Goal: Task Accomplishment & Management: Use online tool/utility

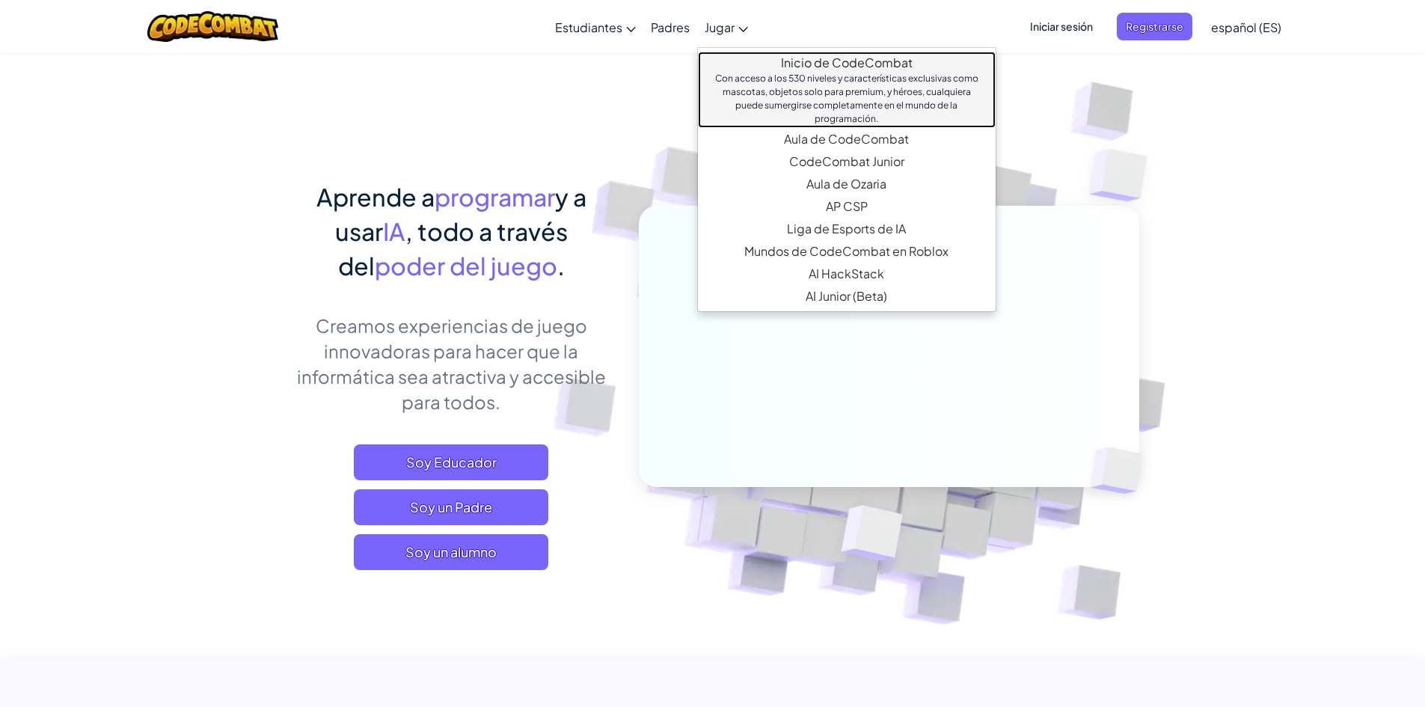
click at [834, 58] on link "Inicio de CodeCombat Con acceso a los 530 niveles y características exclusivas …" at bounding box center [847, 90] width 298 height 76
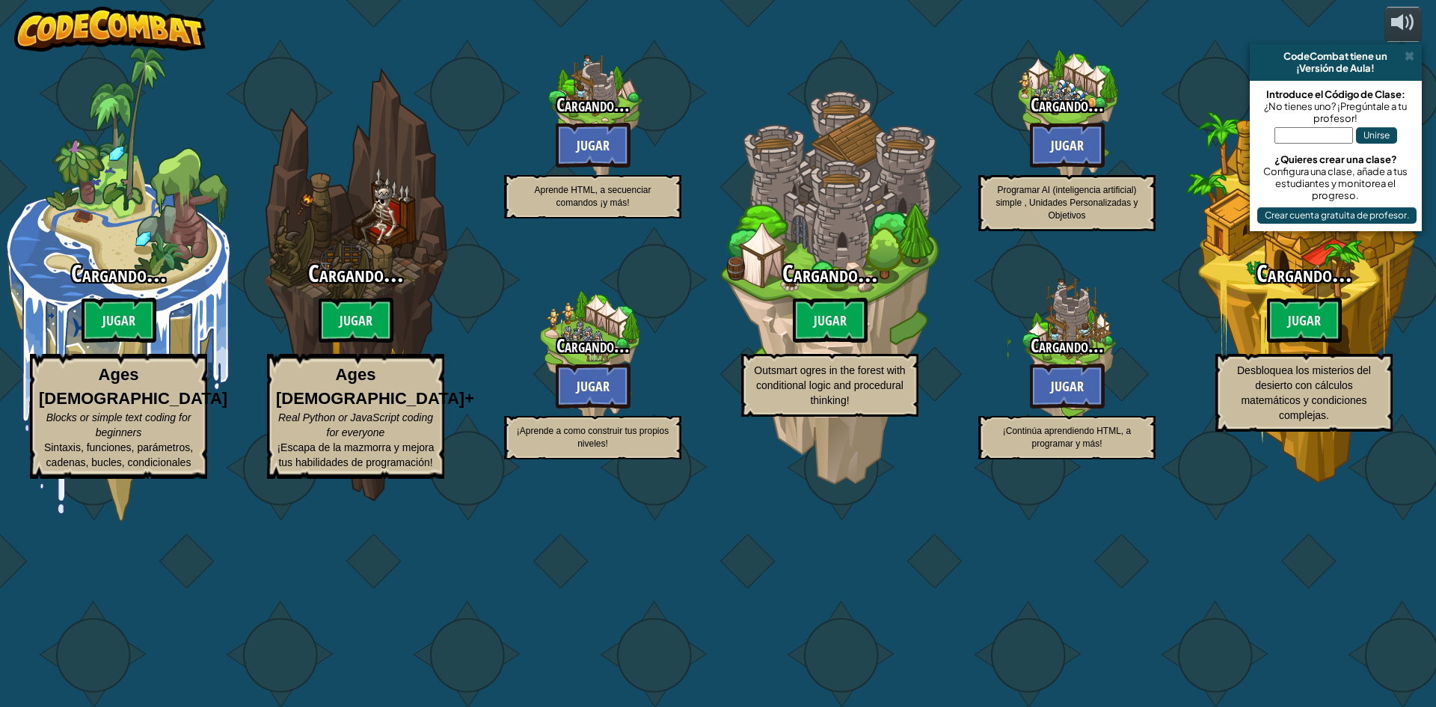
select select "es-ES"
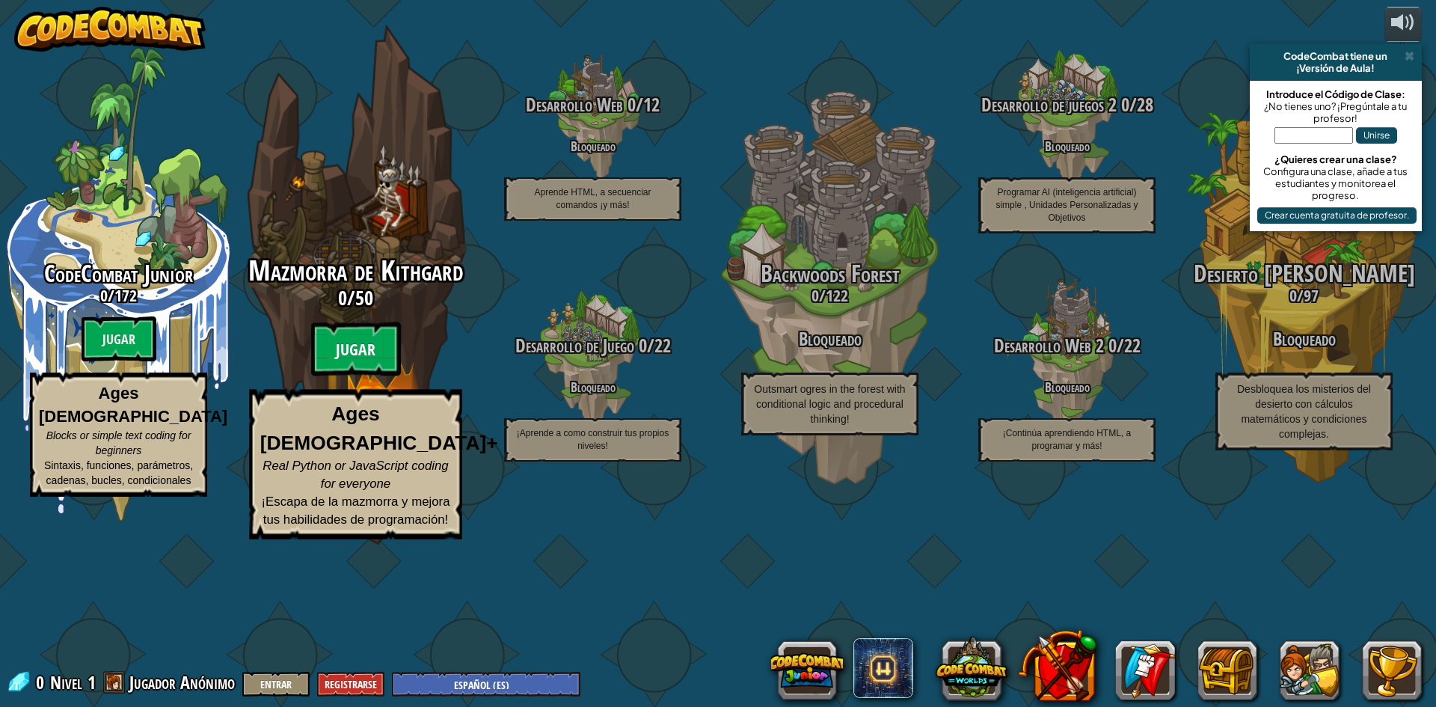
click at [351, 376] on btn "Jugar" at bounding box center [356, 349] width 90 height 54
select select "es-ES"
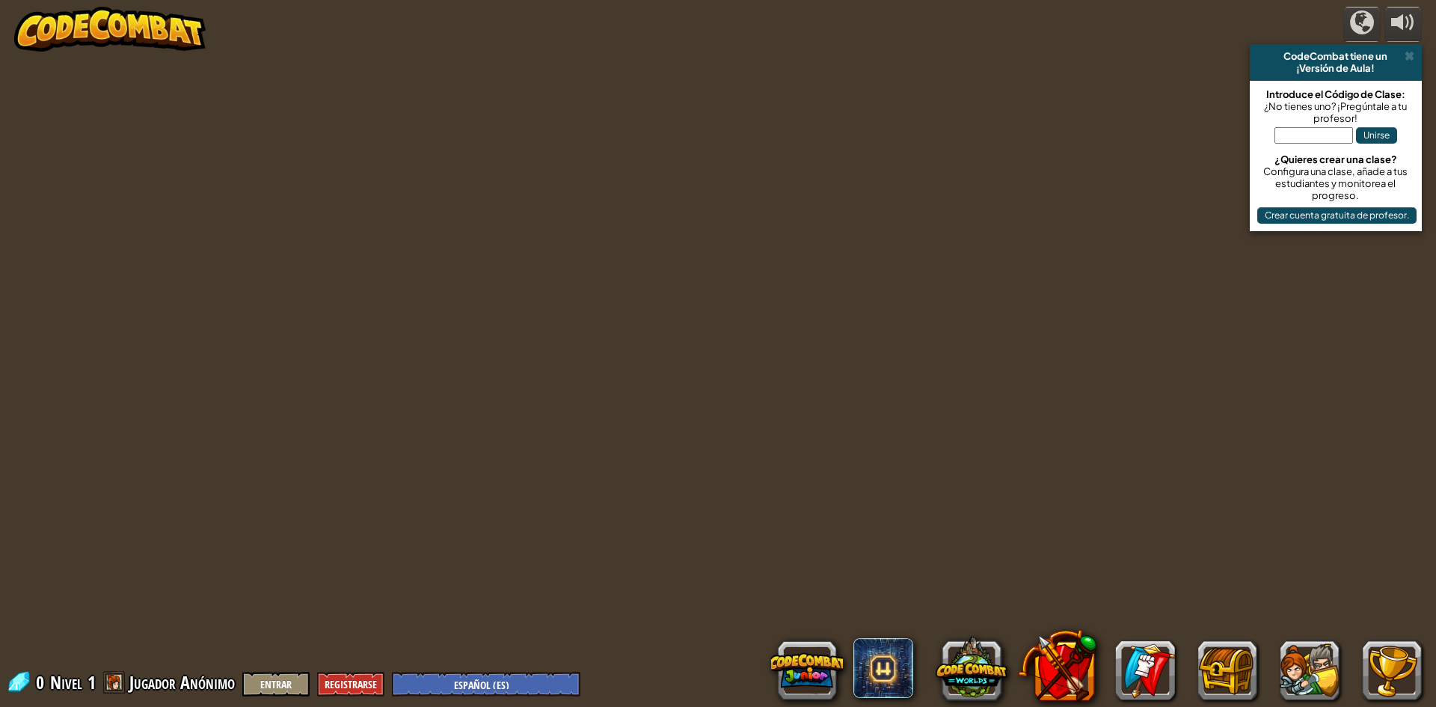
select select "es-ES"
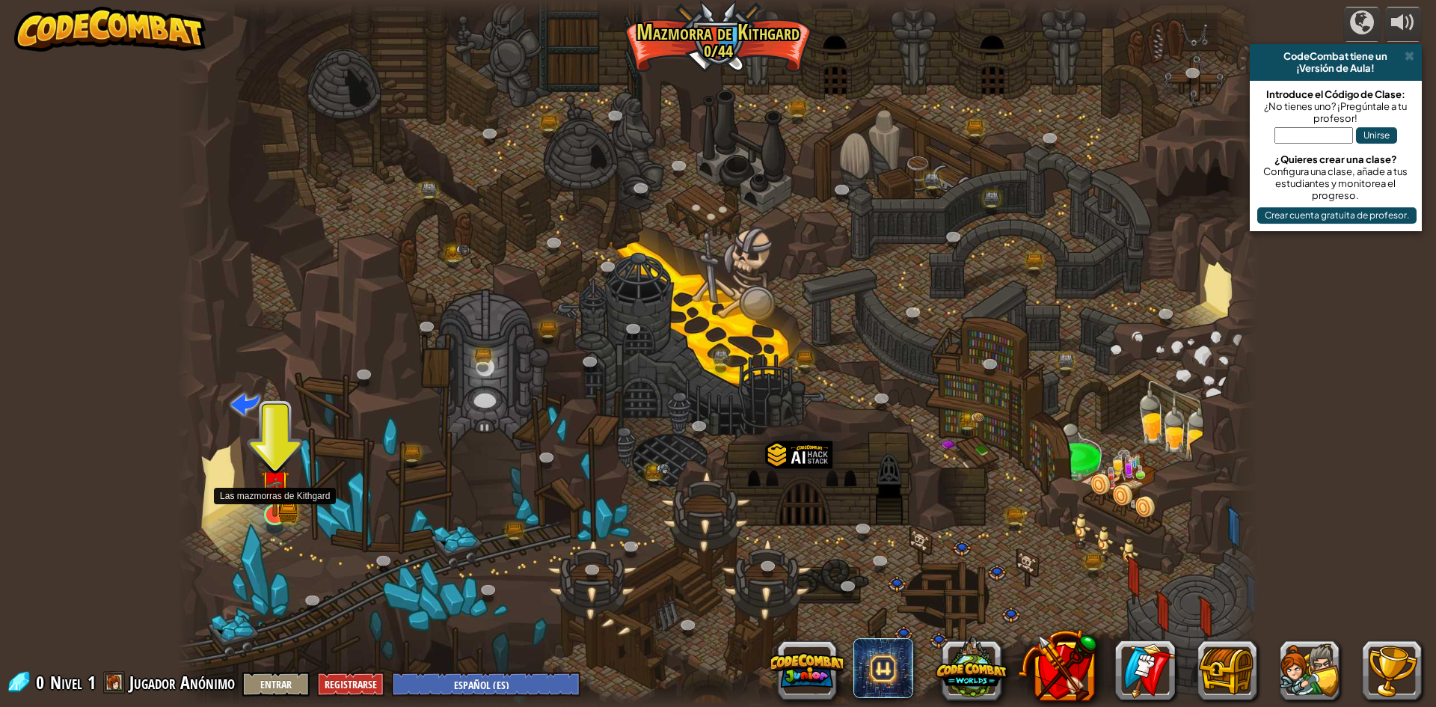
click at [265, 503] on img at bounding box center [274, 484] width 29 height 64
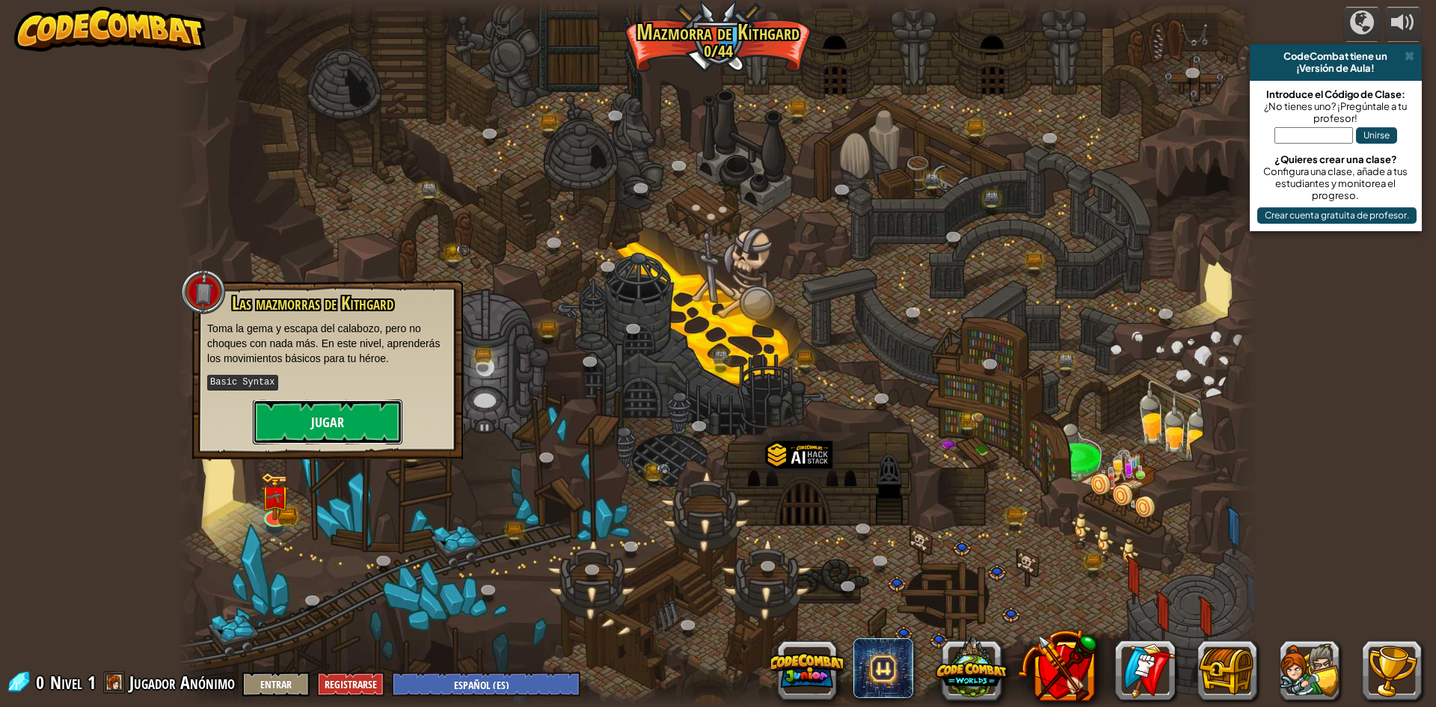
click at [328, 423] on button "Jugar" at bounding box center [328, 421] width 150 height 45
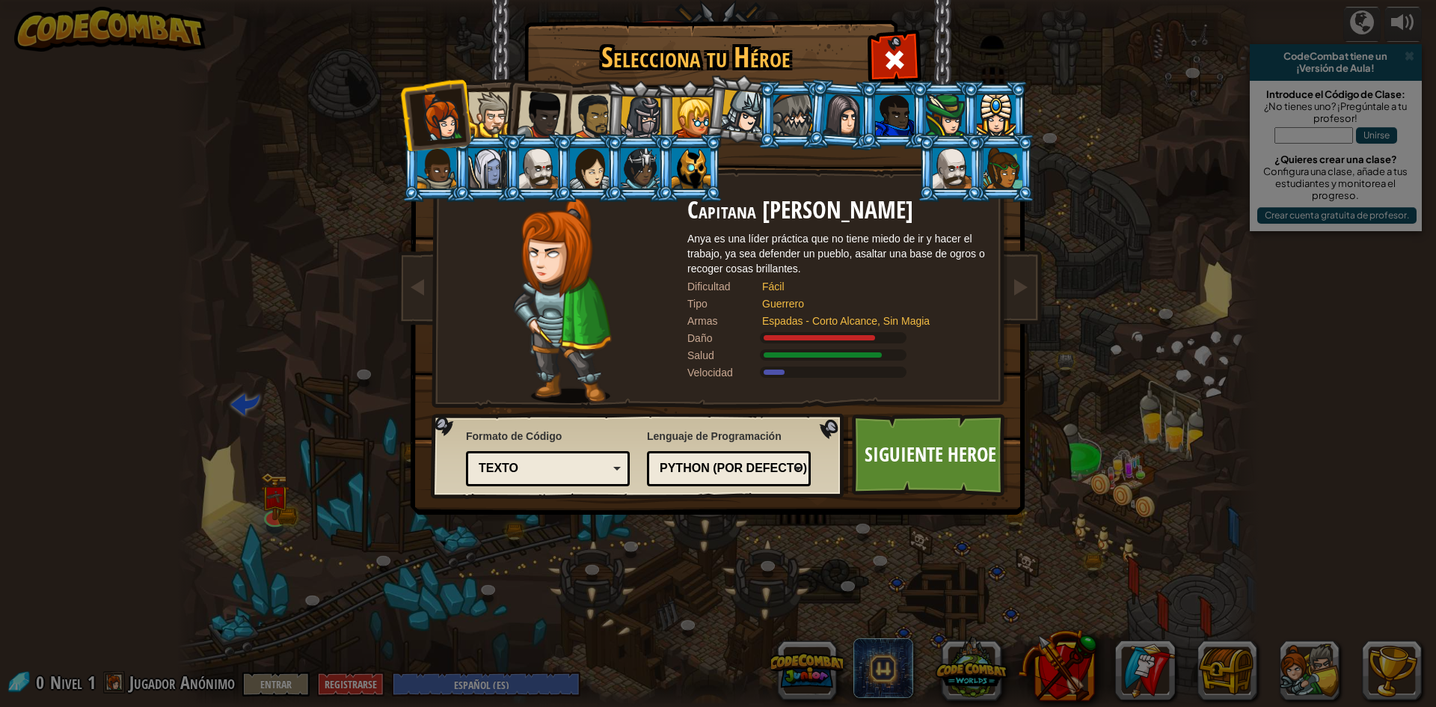
click at [478, 111] on div at bounding box center [491, 115] width 46 height 46
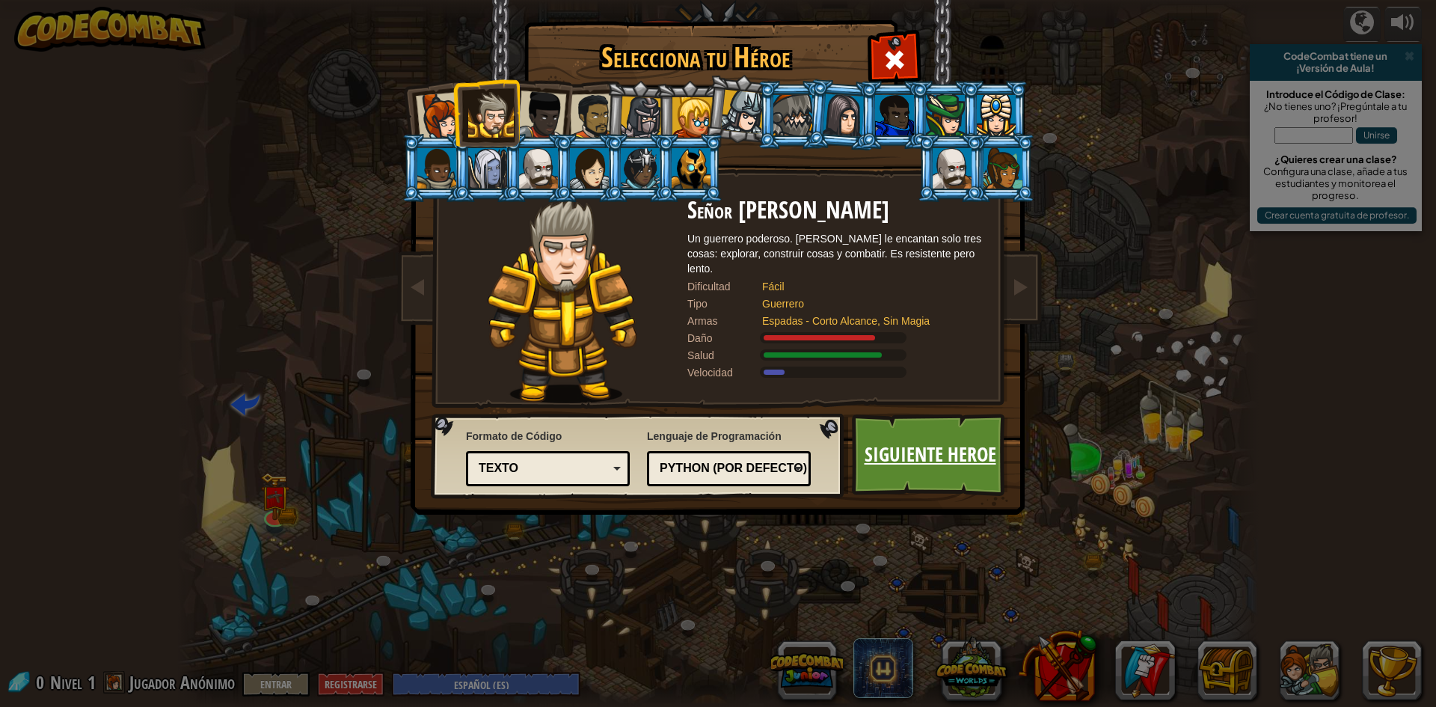
click at [871, 455] on link "Siguiente Heroe" at bounding box center [930, 455] width 156 height 82
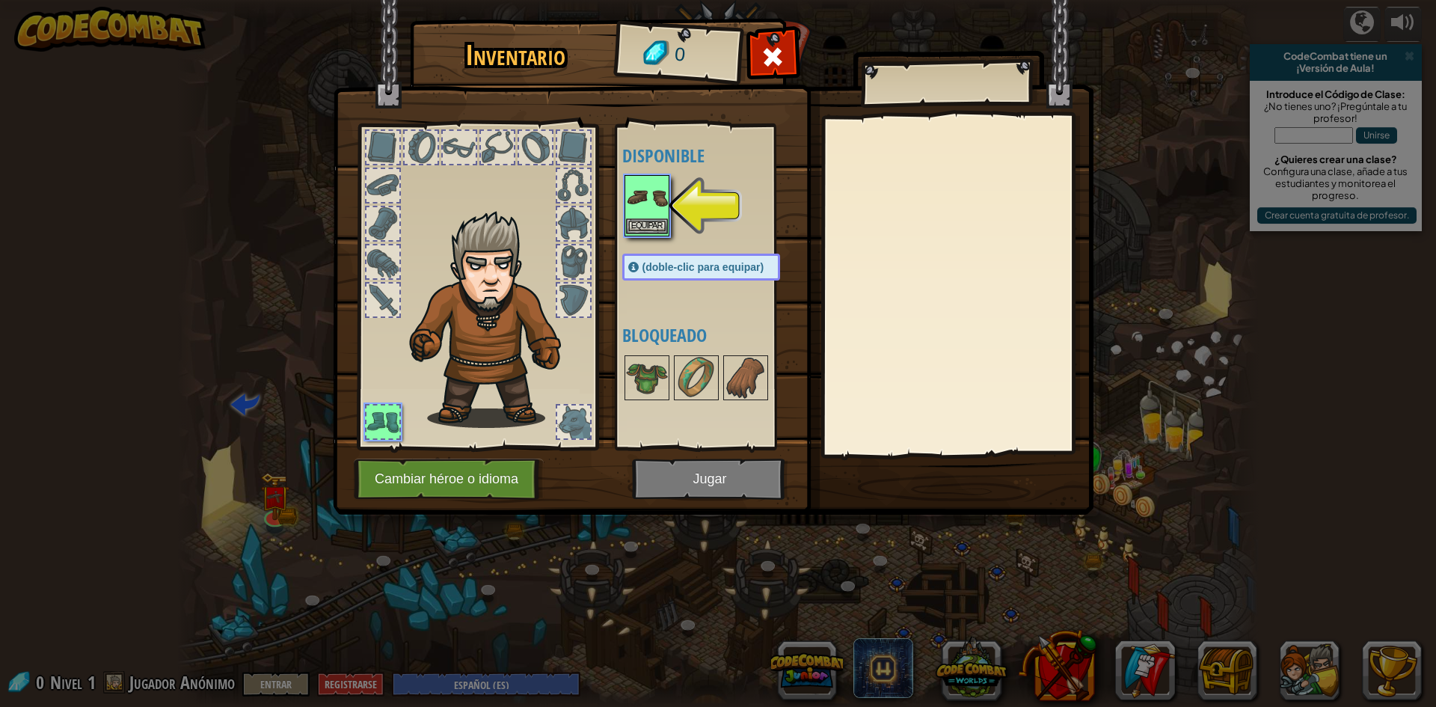
click at [633, 212] on img at bounding box center [647, 197] width 42 height 42
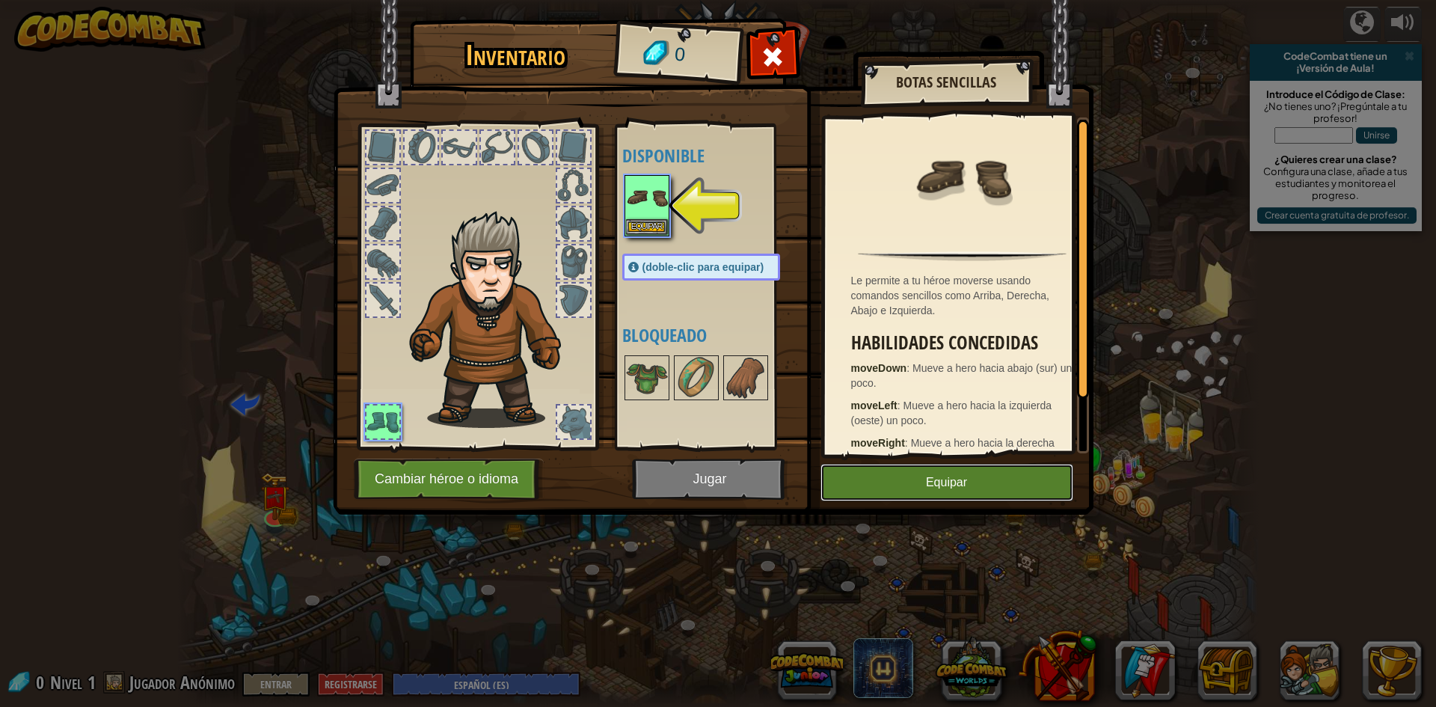
click at [992, 479] on button "Equipar" at bounding box center [946, 482] width 253 height 37
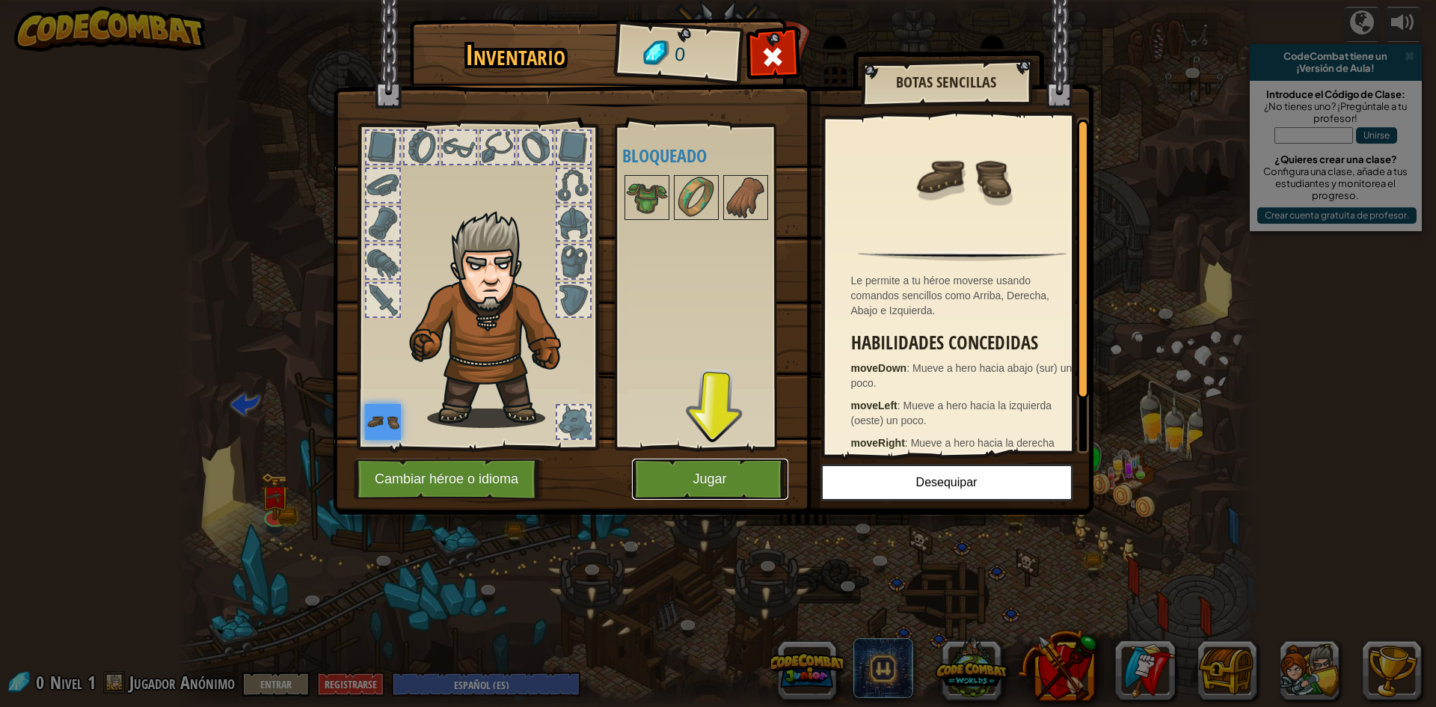
click at [719, 484] on button "Jugar" at bounding box center [710, 478] width 156 height 41
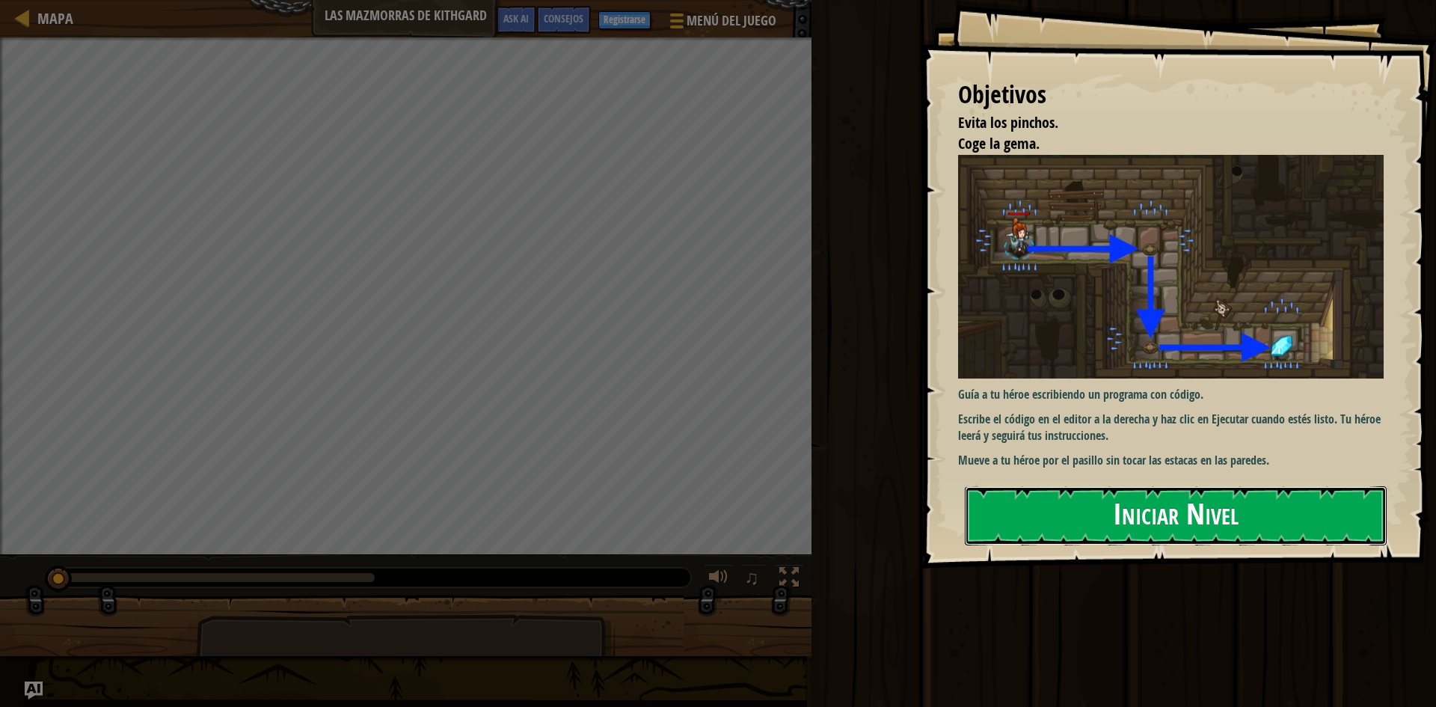
click at [1023, 503] on button "Iniciar Nivel" at bounding box center [1176, 515] width 422 height 59
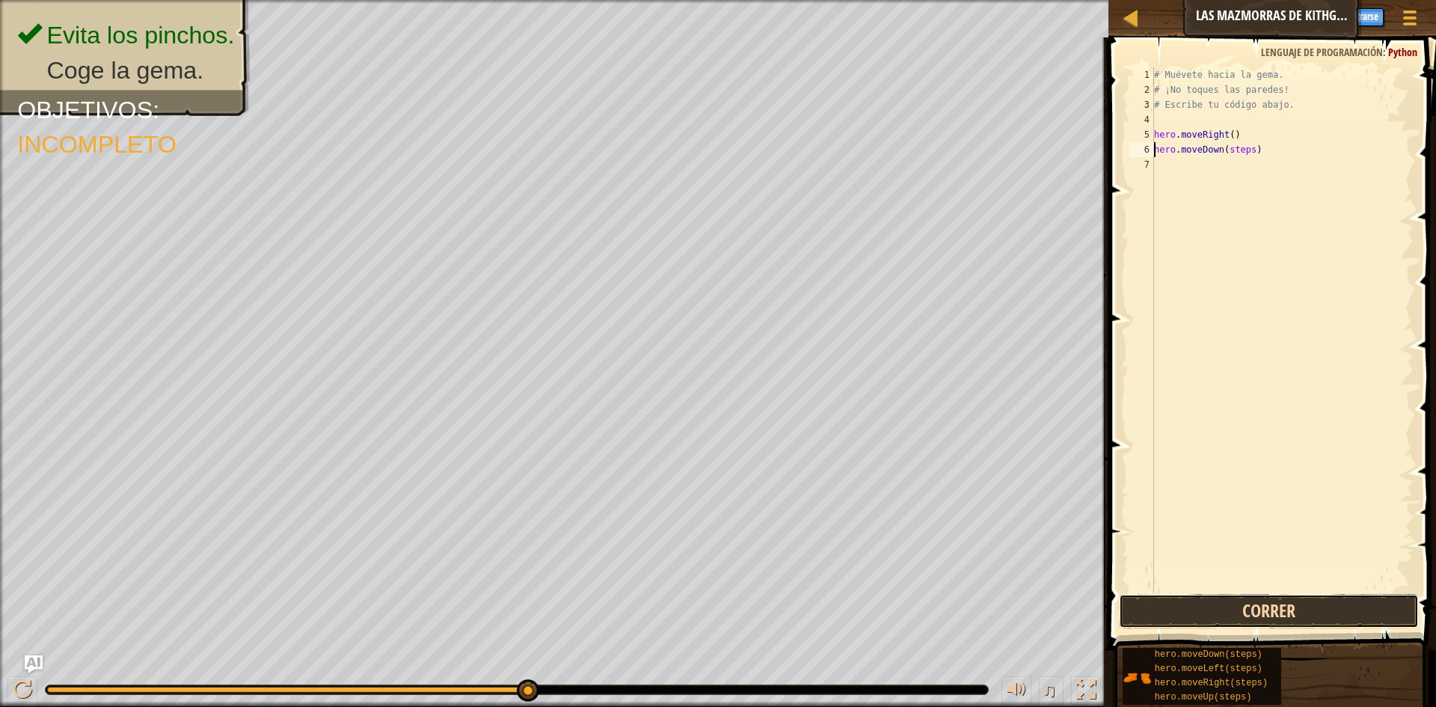
click at [1162, 607] on button "Correr" at bounding box center [1269, 611] width 300 height 34
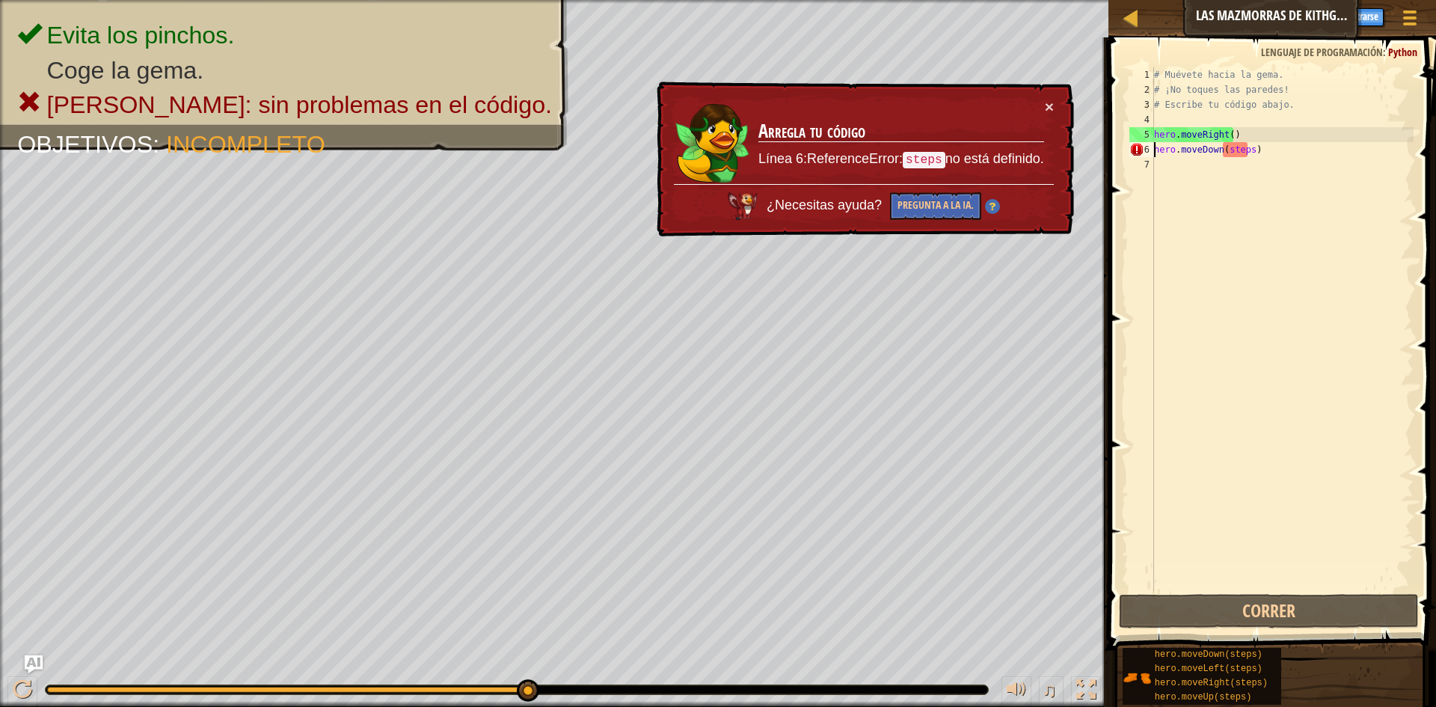
click at [1243, 150] on div "# Muévete hacia la gema. # ¡No toques las paredes! # Escribe tu código abajo. h…" at bounding box center [1282, 343] width 263 height 553
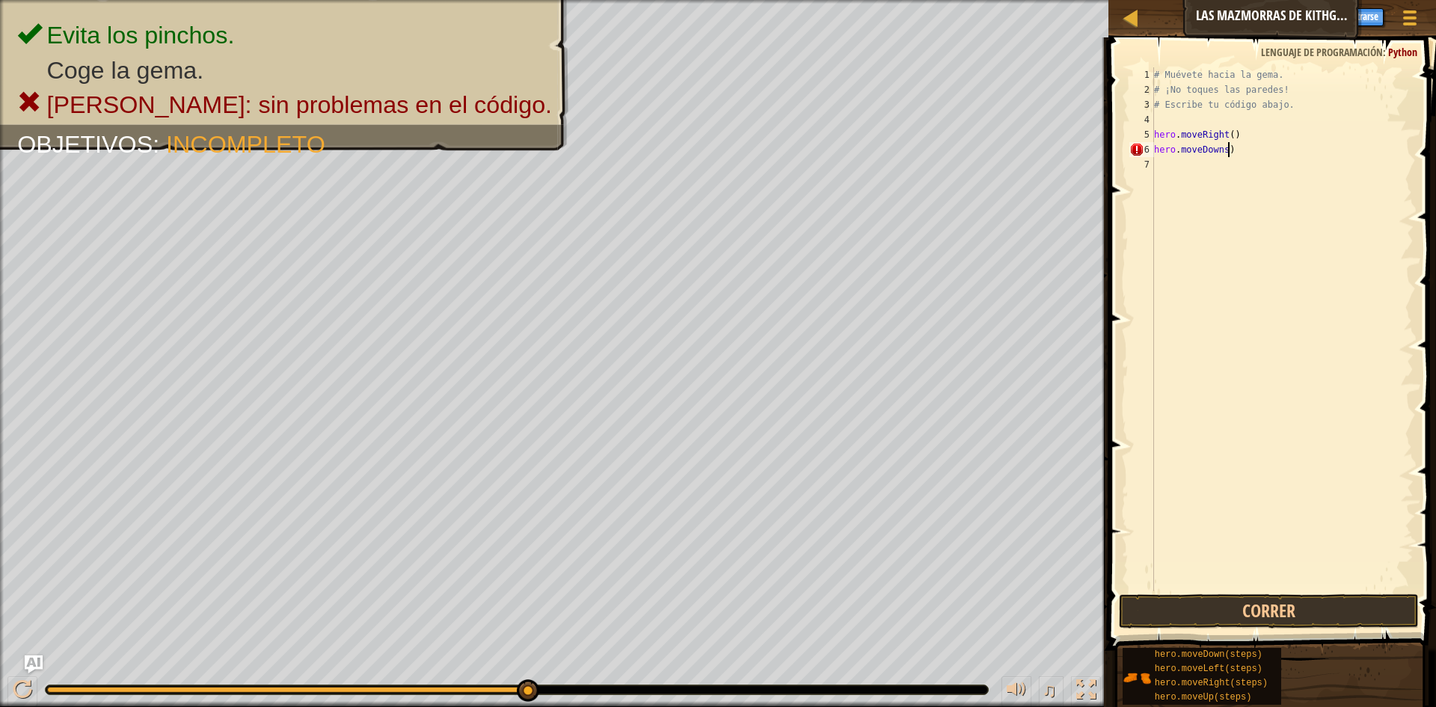
click at [1229, 155] on div "# Muévete hacia la gema. # ¡No toques las paredes! # Escribe tu código abajo. h…" at bounding box center [1282, 343] width 263 height 553
type textarea "h"
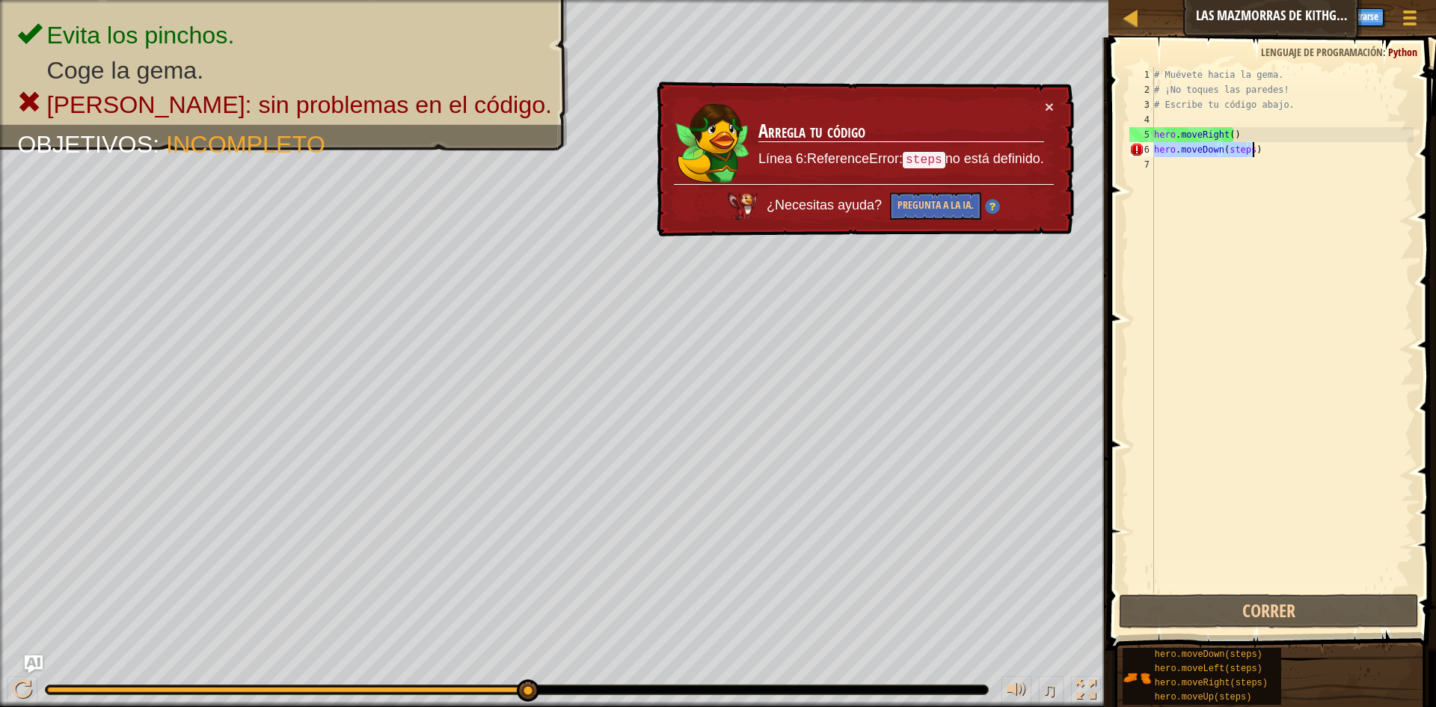
click at [1244, 148] on div "# Muévete hacia la gema. # ¡No toques las paredes! # Escribe tu código abajo. h…" at bounding box center [1282, 329] width 263 height 524
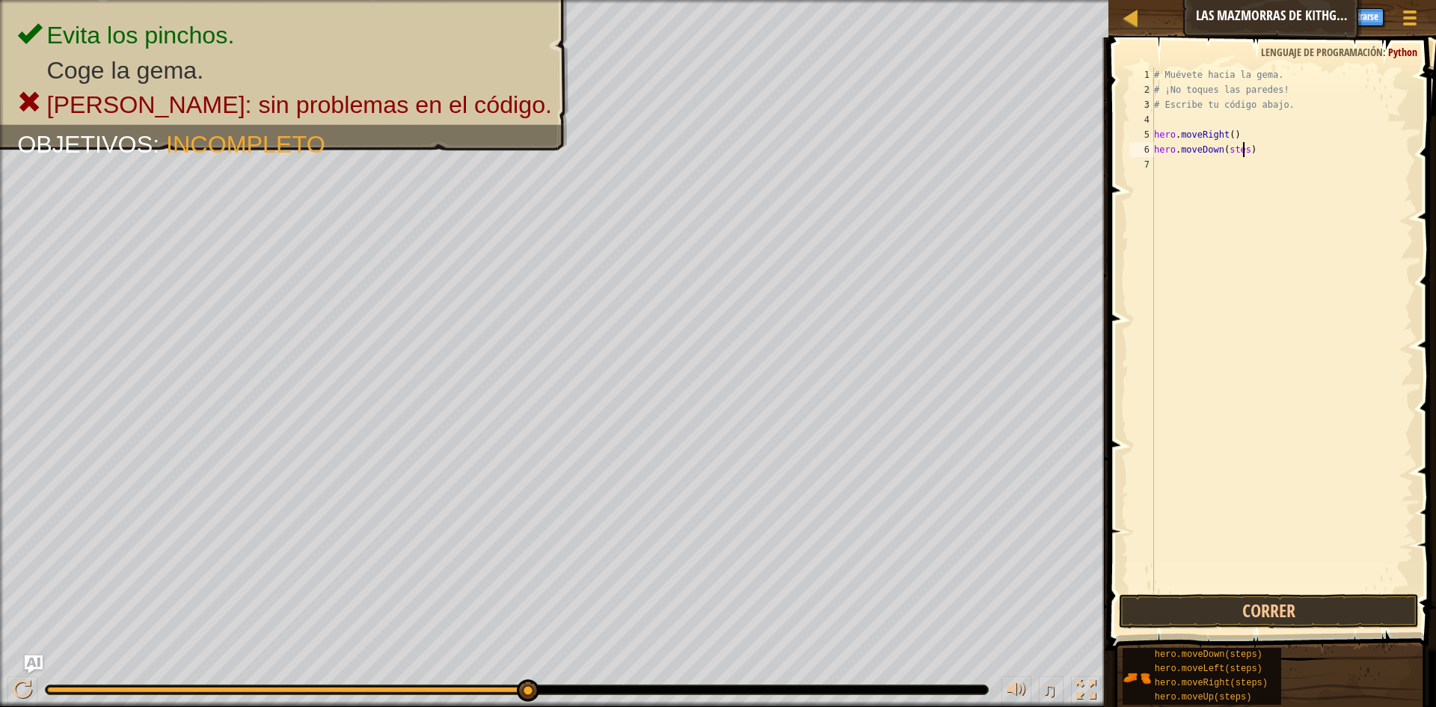
click at [1243, 148] on div "# Muévete hacia la gema. # ¡No toques las paredes! # Escribe tu código abajo. h…" at bounding box center [1282, 343] width 263 height 553
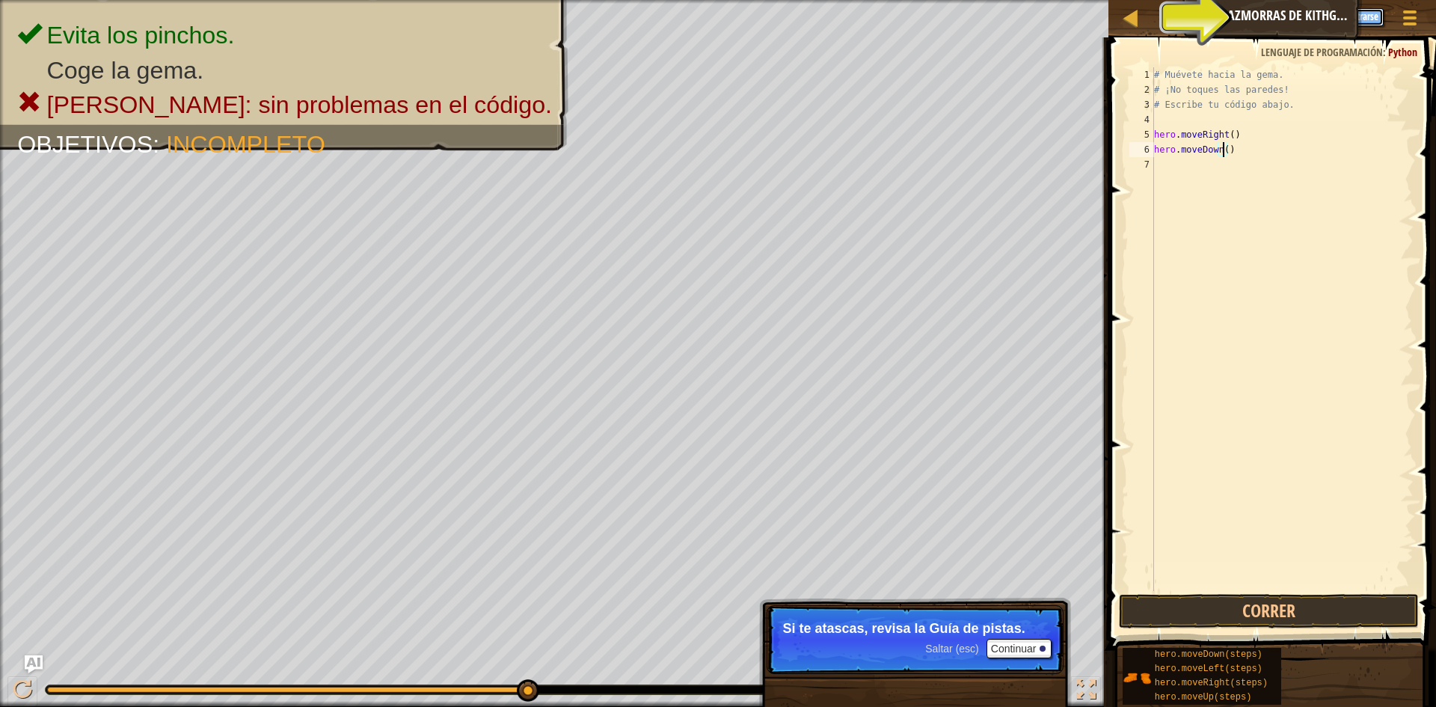
click at [1342, 9] on button "Registrarse" at bounding box center [1357, 17] width 52 height 18
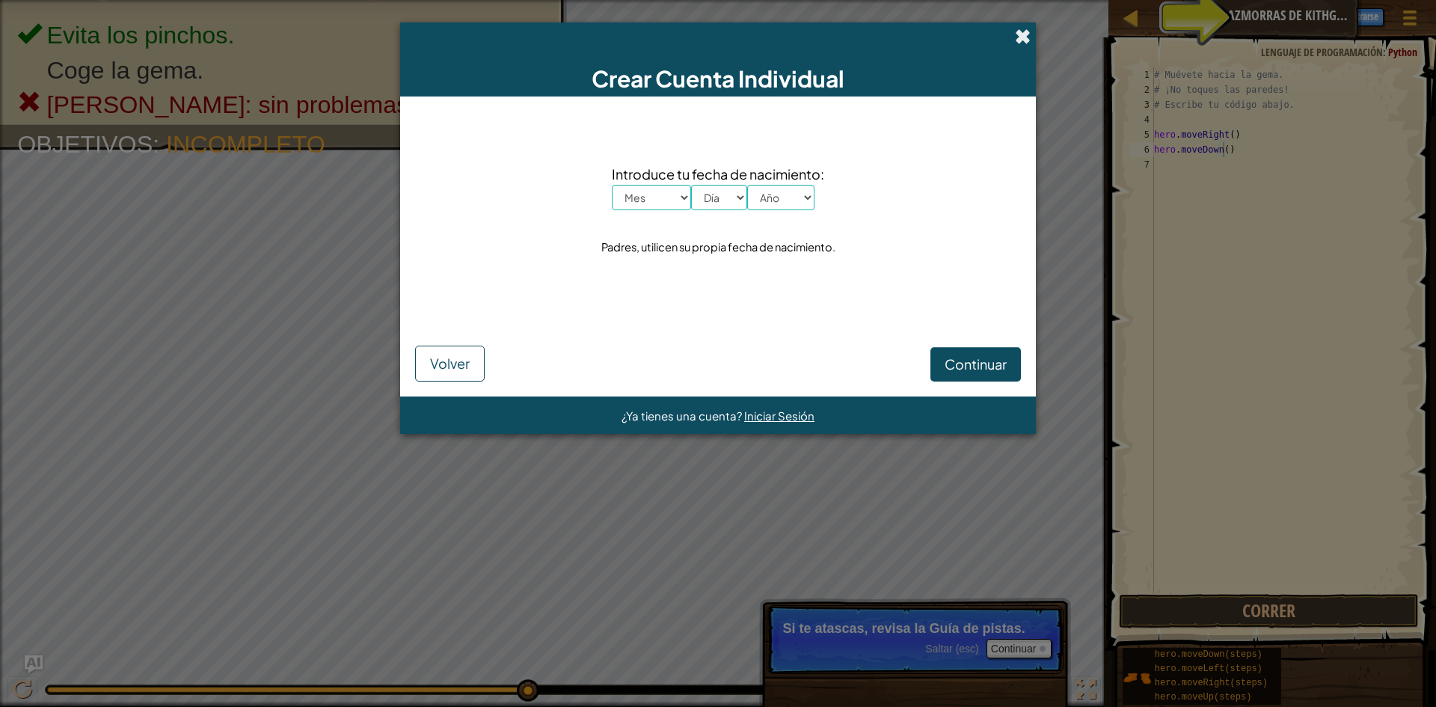
click at [1016, 31] on span at bounding box center [1023, 36] width 16 height 16
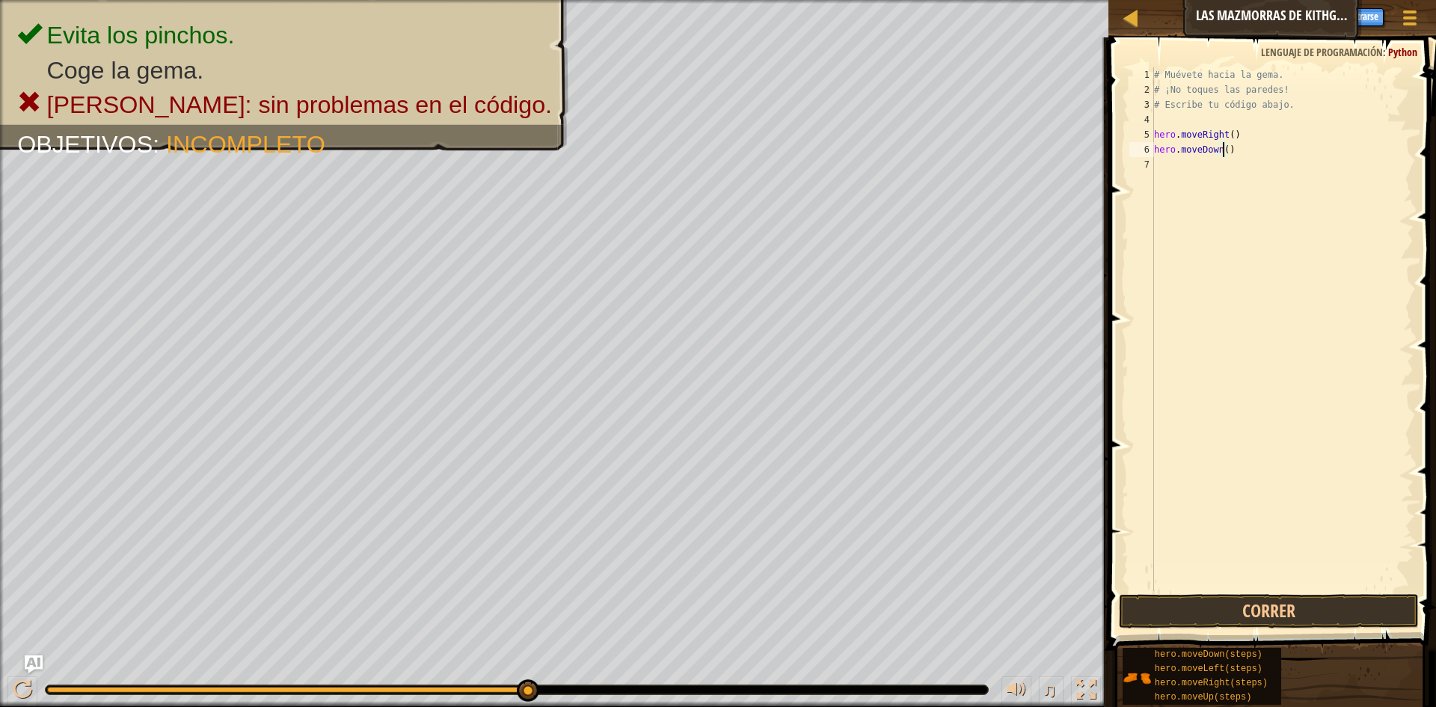
click at [1283, 11] on span "Consejos" at bounding box center [1297, 15] width 40 height 14
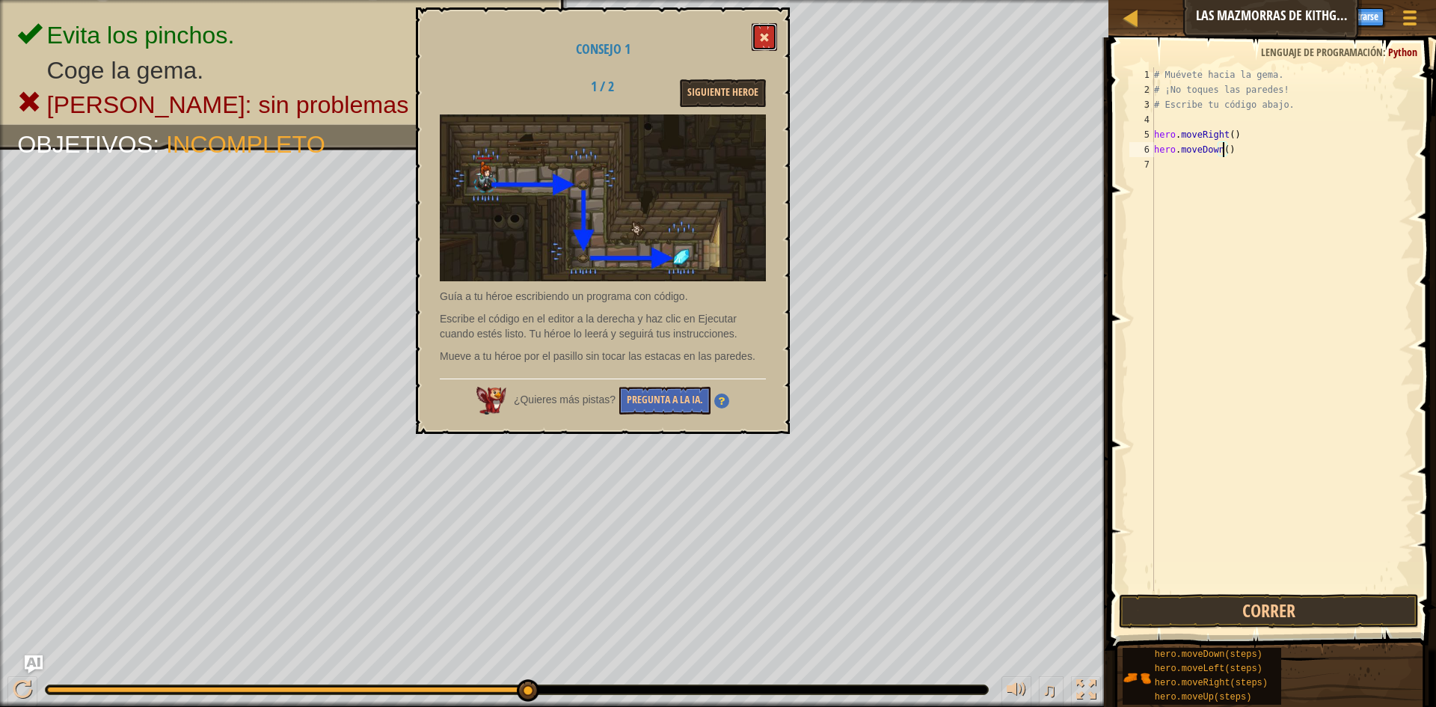
click at [758, 34] on button at bounding box center [764, 37] width 25 height 28
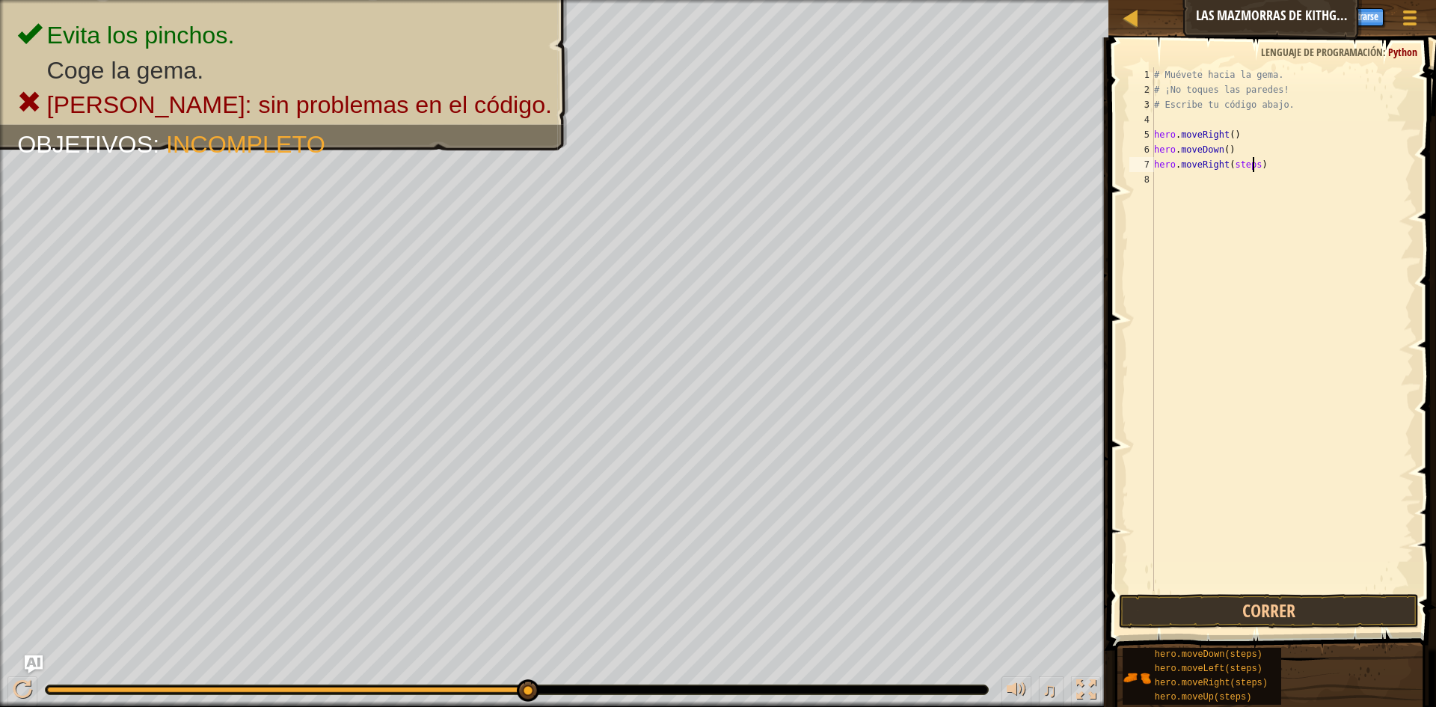
click at [1252, 163] on div "# Muévete hacia la gema. # ¡No toques las paredes! # Escribe tu código abajo. h…" at bounding box center [1282, 343] width 263 height 553
type textarea "hero.moveRight()"
click at [1344, 601] on button "Correr" at bounding box center [1269, 611] width 300 height 34
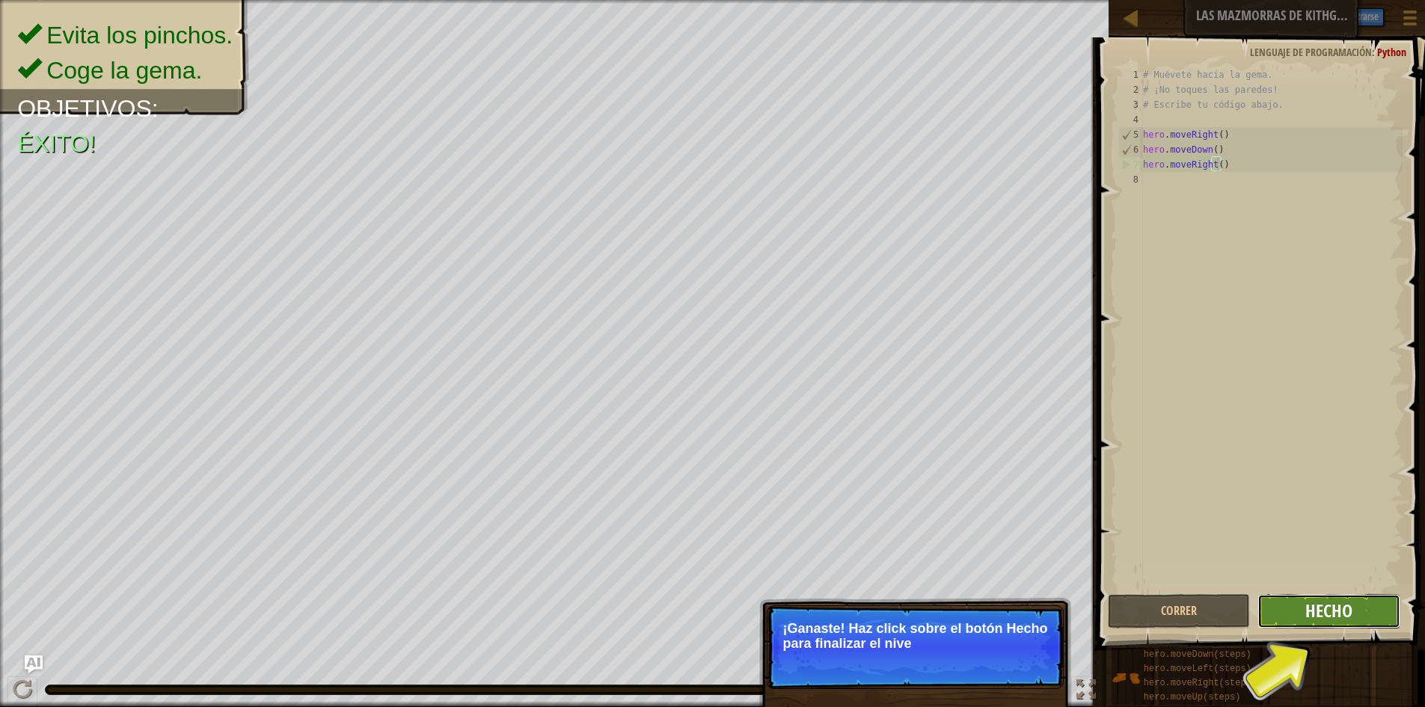
click at [1330, 609] on span "Hecho" at bounding box center [1328, 610] width 47 height 24
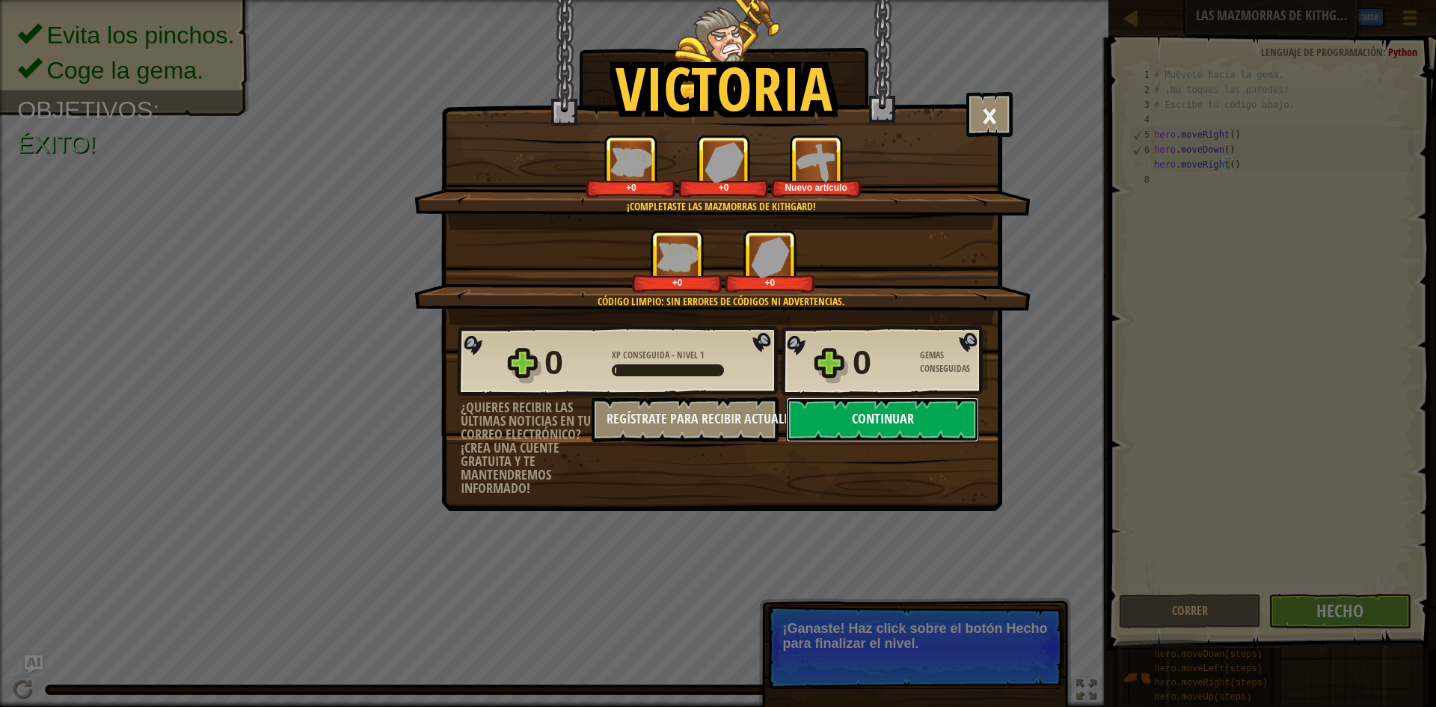
click at [861, 410] on button "Continuar" at bounding box center [882, 419] width 193 height 45
select select "es-ES"
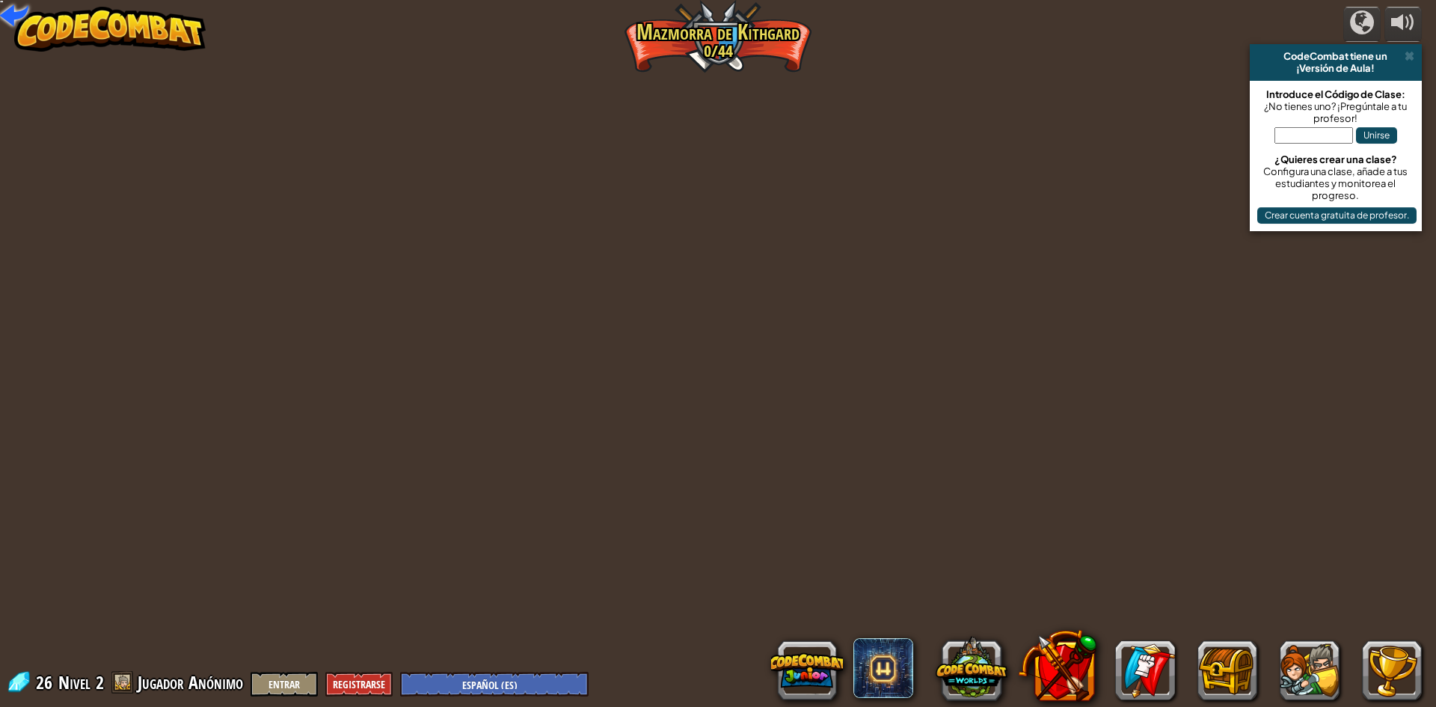
select select "es-ES"
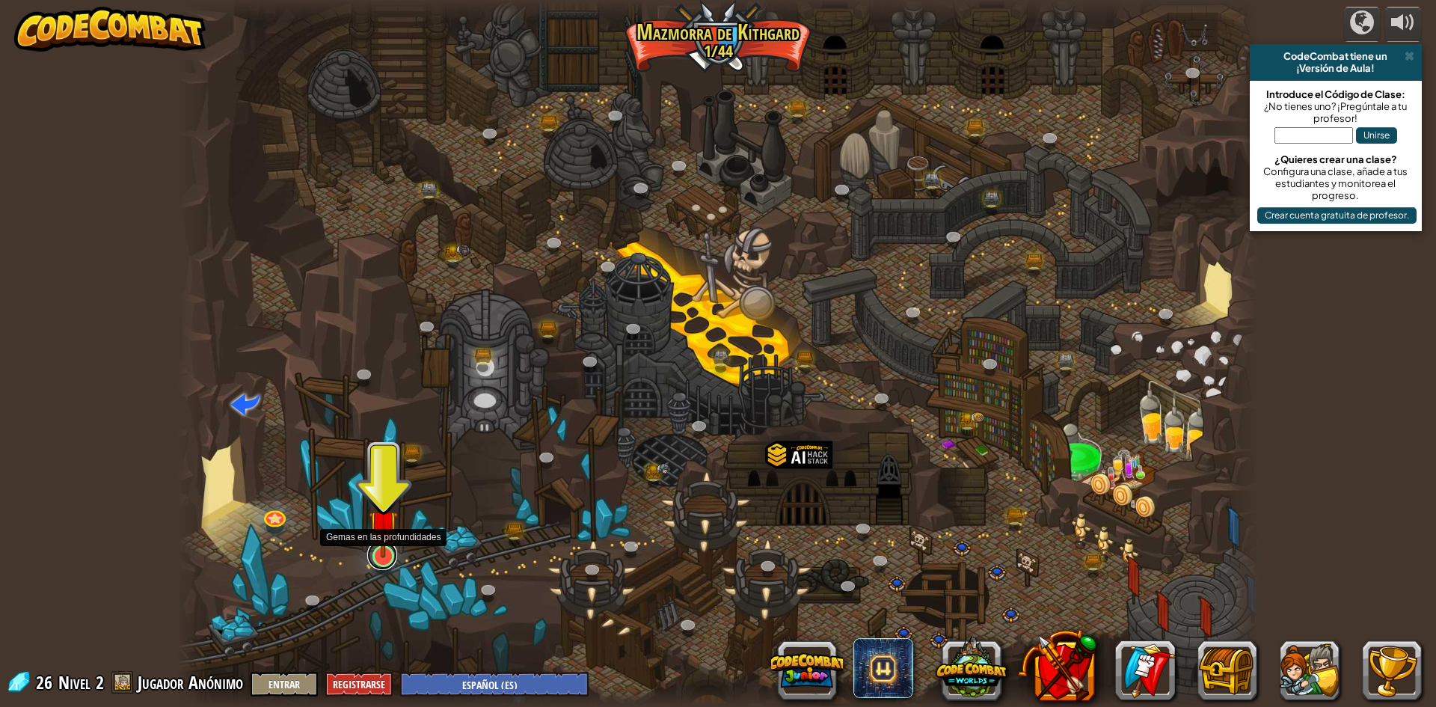
click at [381, 564] on link at bounding box center [382, 555] width 30 height 30
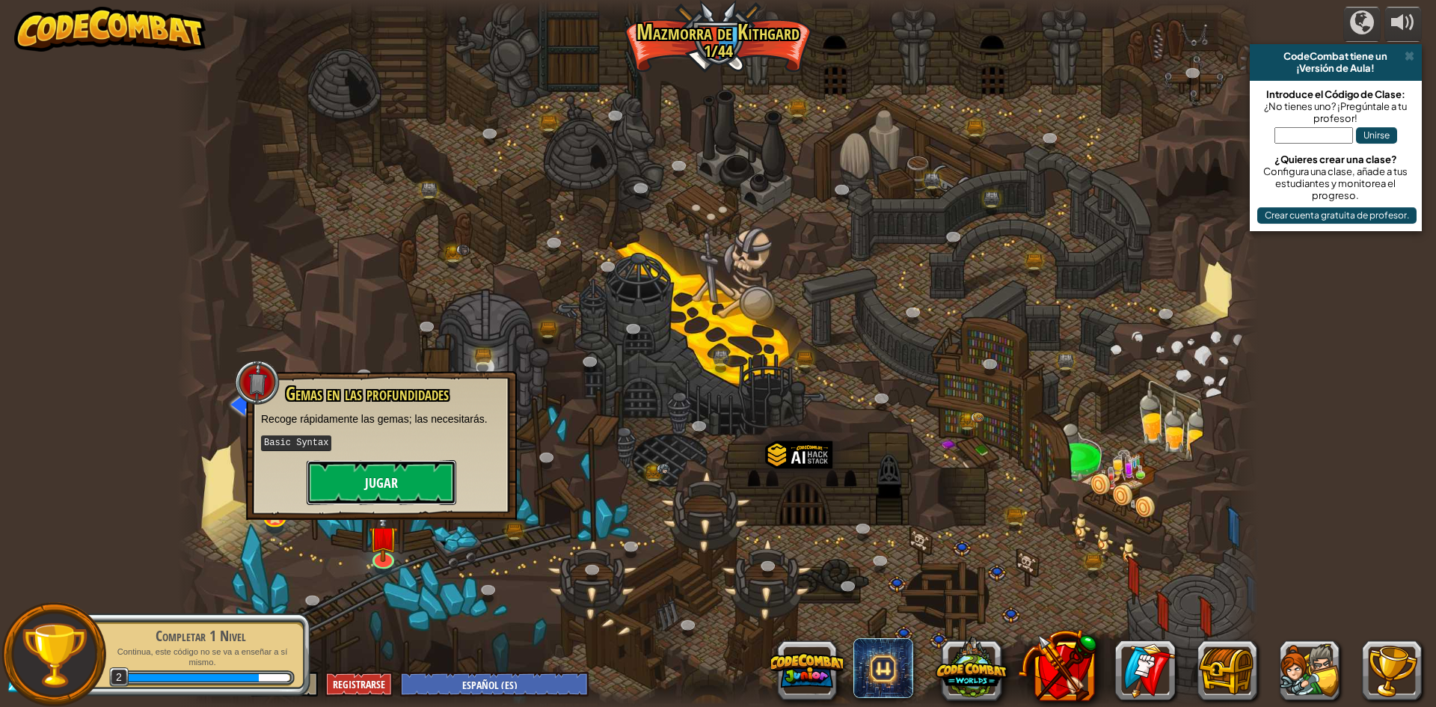
click at [377, 475] on button "Jugar" at bounding box center [382, 482] width 150 height 45
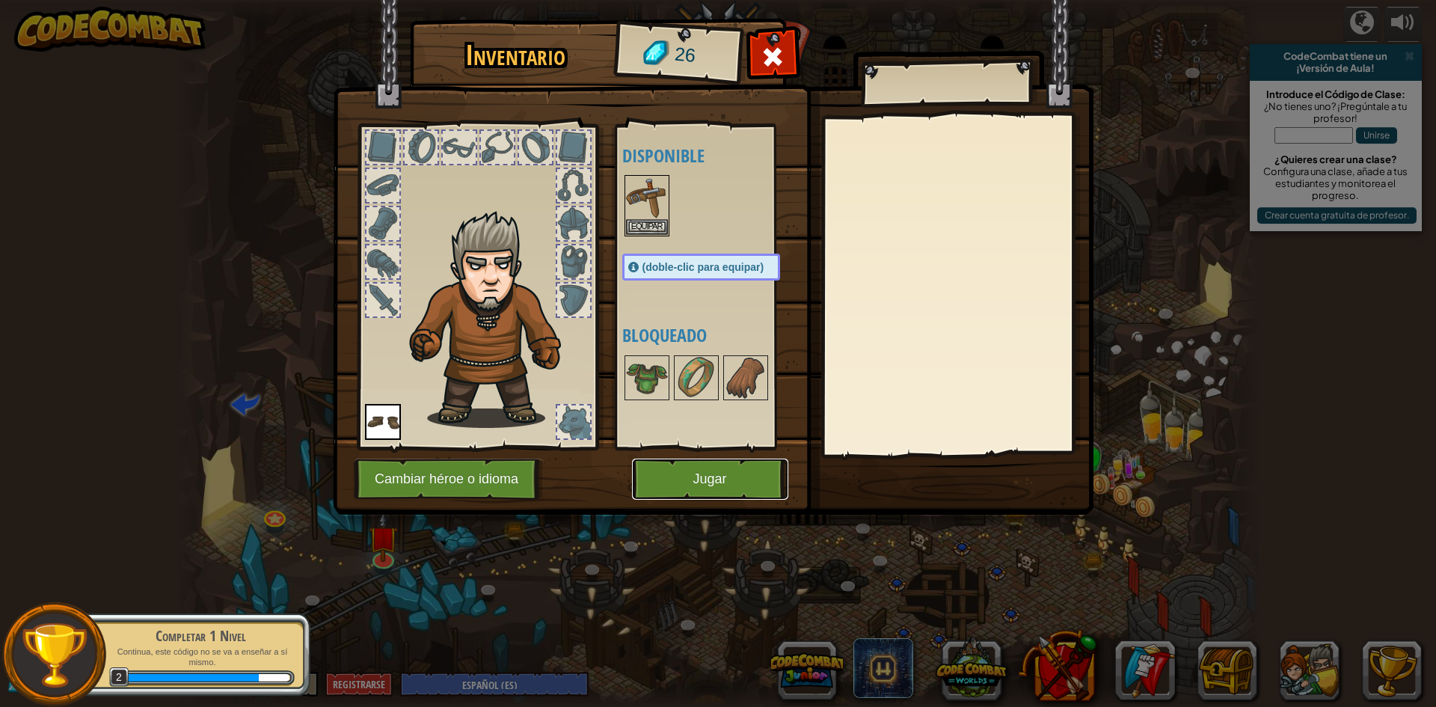
click at [700, 476] on button "Jugar" at bounding box center [710, 478] width 156 height 41
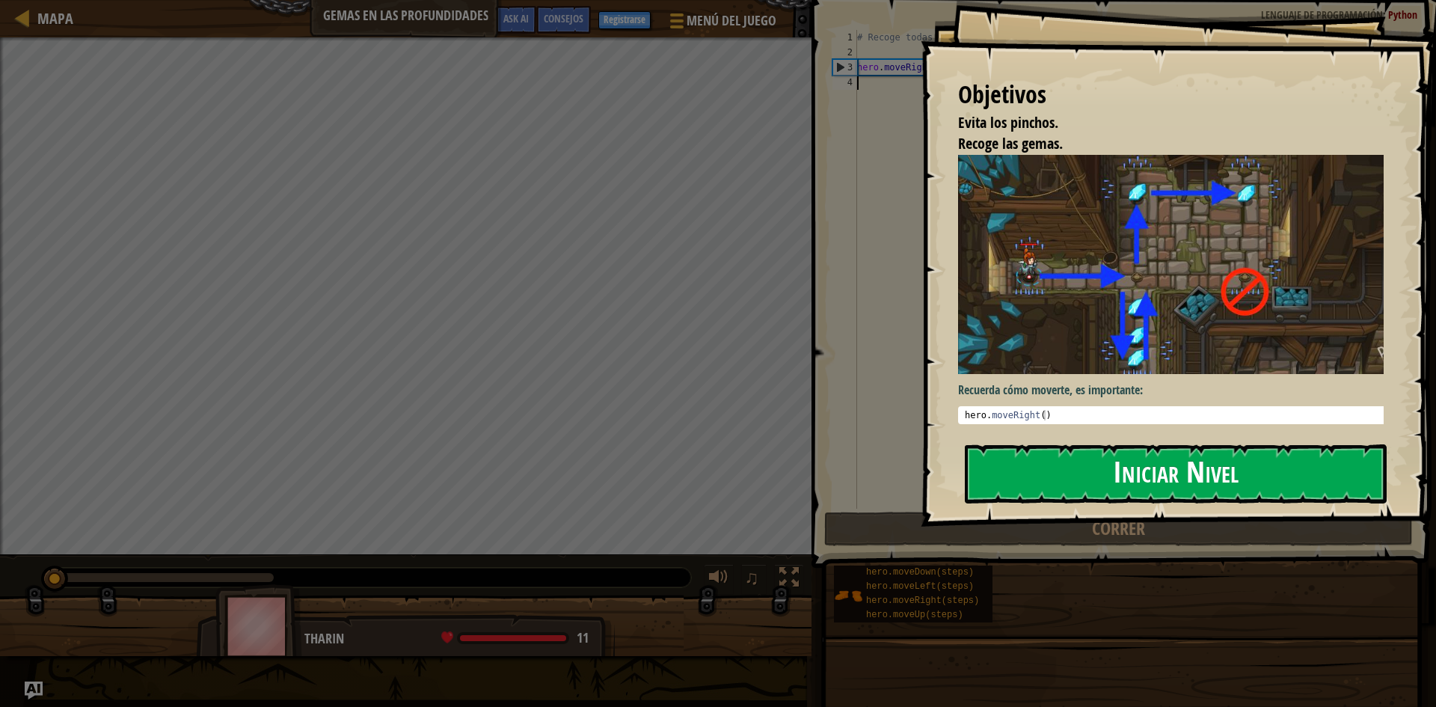
click at [1165, 470] on button "Iniciar Nivel" at bounding box center [1176, 473] width 422 height 59
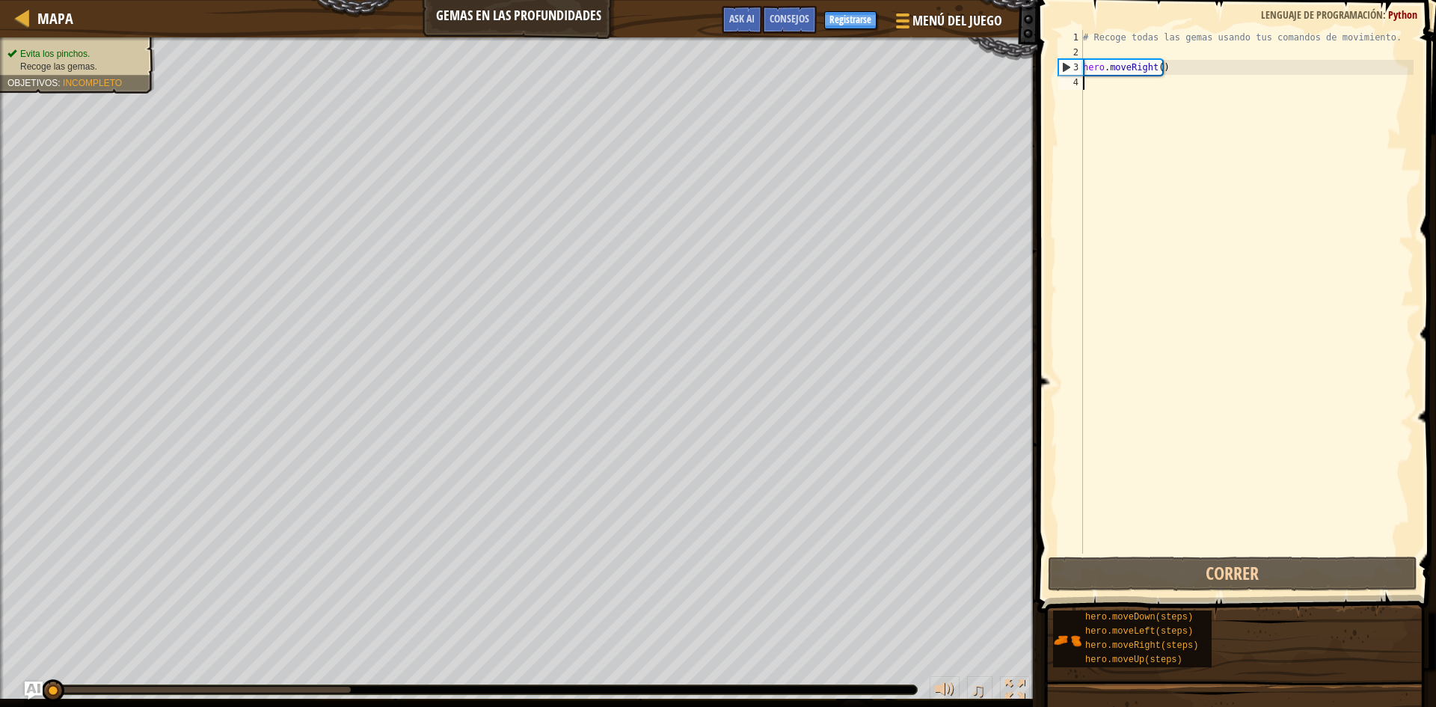
click at [1089, 82] on div "# Recoge todas las gemas usando tus comandos de movimiento. hero . moveRight ( )" at bounding box center [1247, 306] width 334 height 553
type textarea "h"
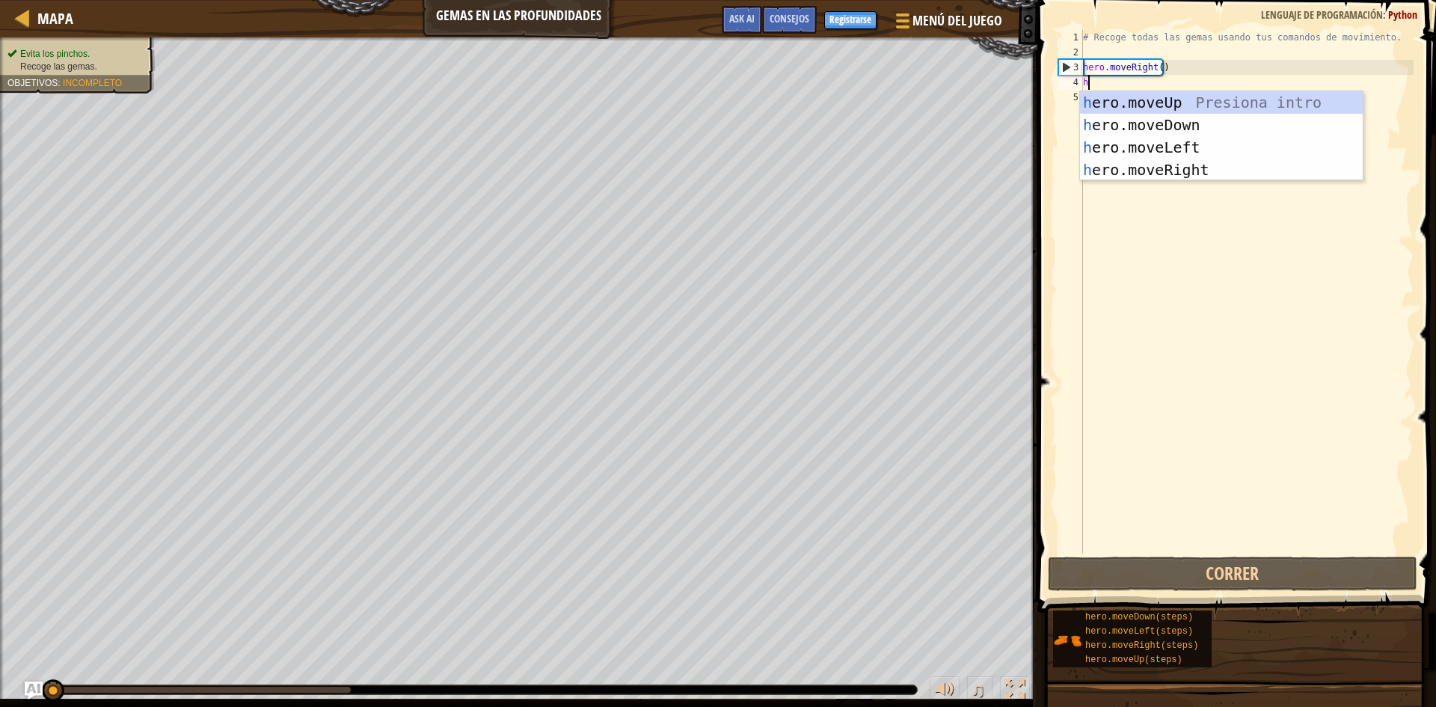
scroll to position [7, 0]
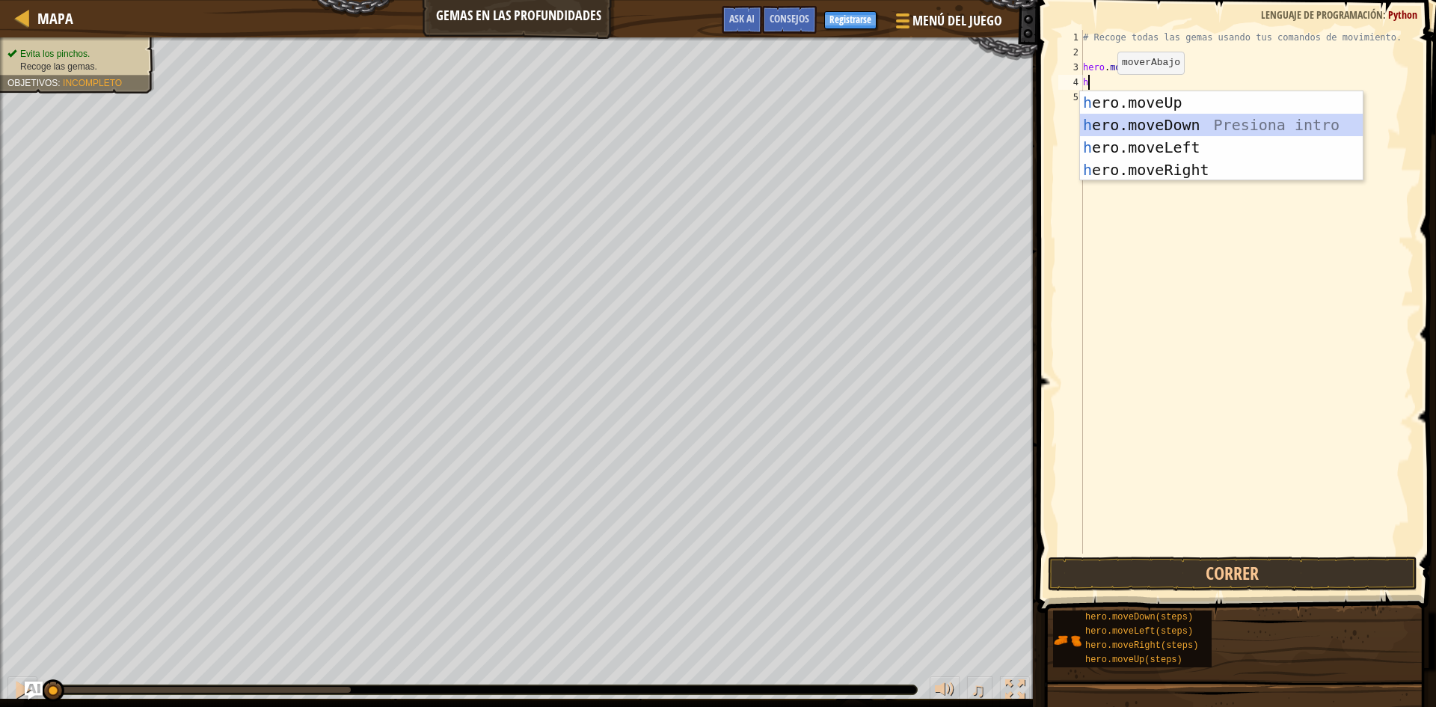
click at [1171, 117] on div "h ero.moveUp Presiona intro h ero.moveDown Presiona intro h ero.moveLeft Presio…" at bounding box center [1221, 158] width 283 height 135
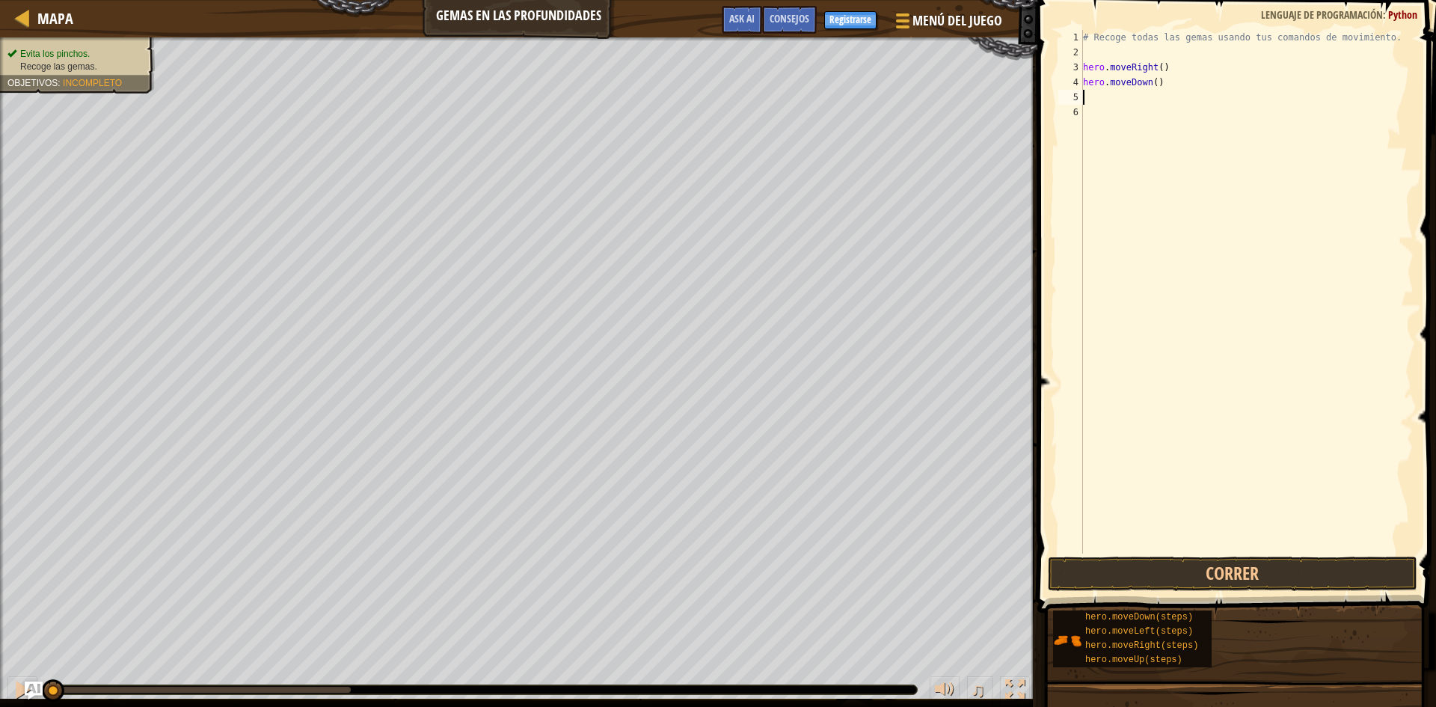
type textarea "h"
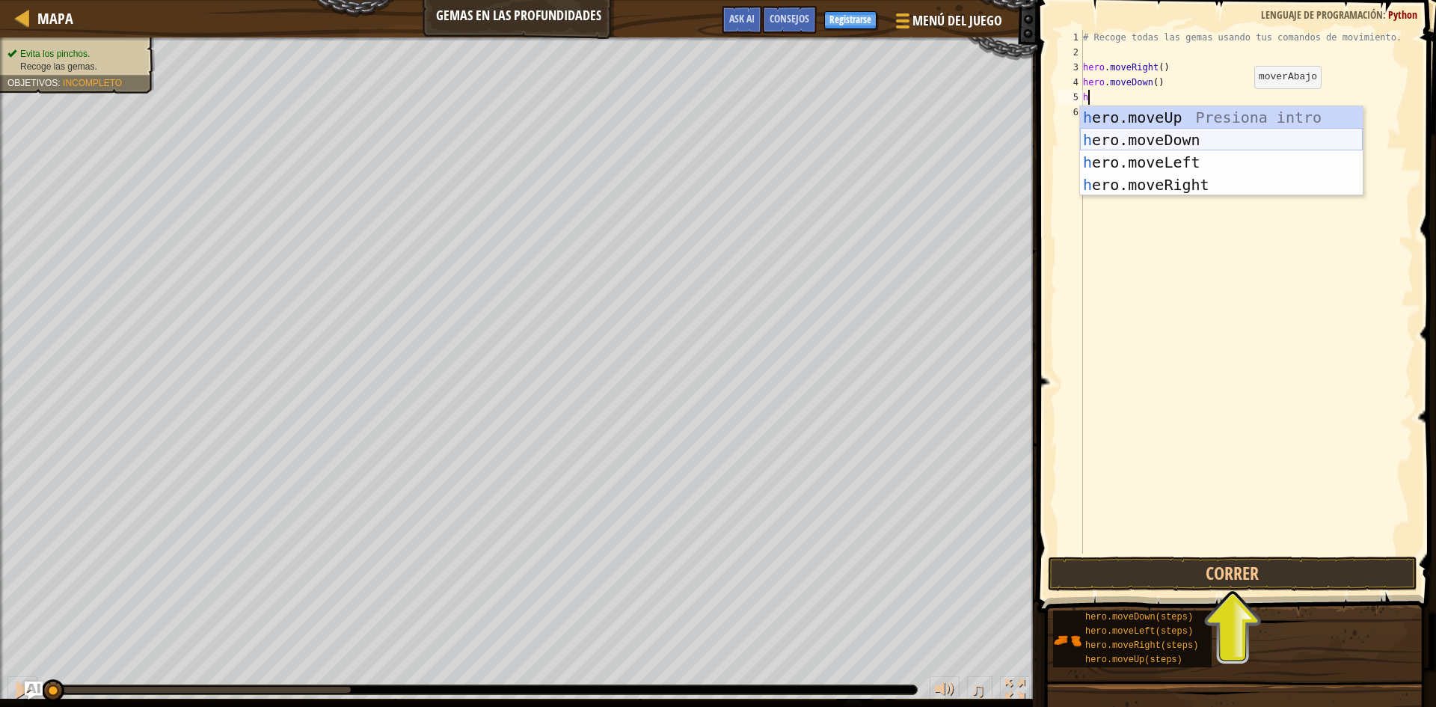
click at [1167, 135] on div "h ero.moveUp Presiona intro h ero.moveDown Presiona intro h ero.moveLeft Presio…" at bounding box center [1221, 173] width 283 height 135
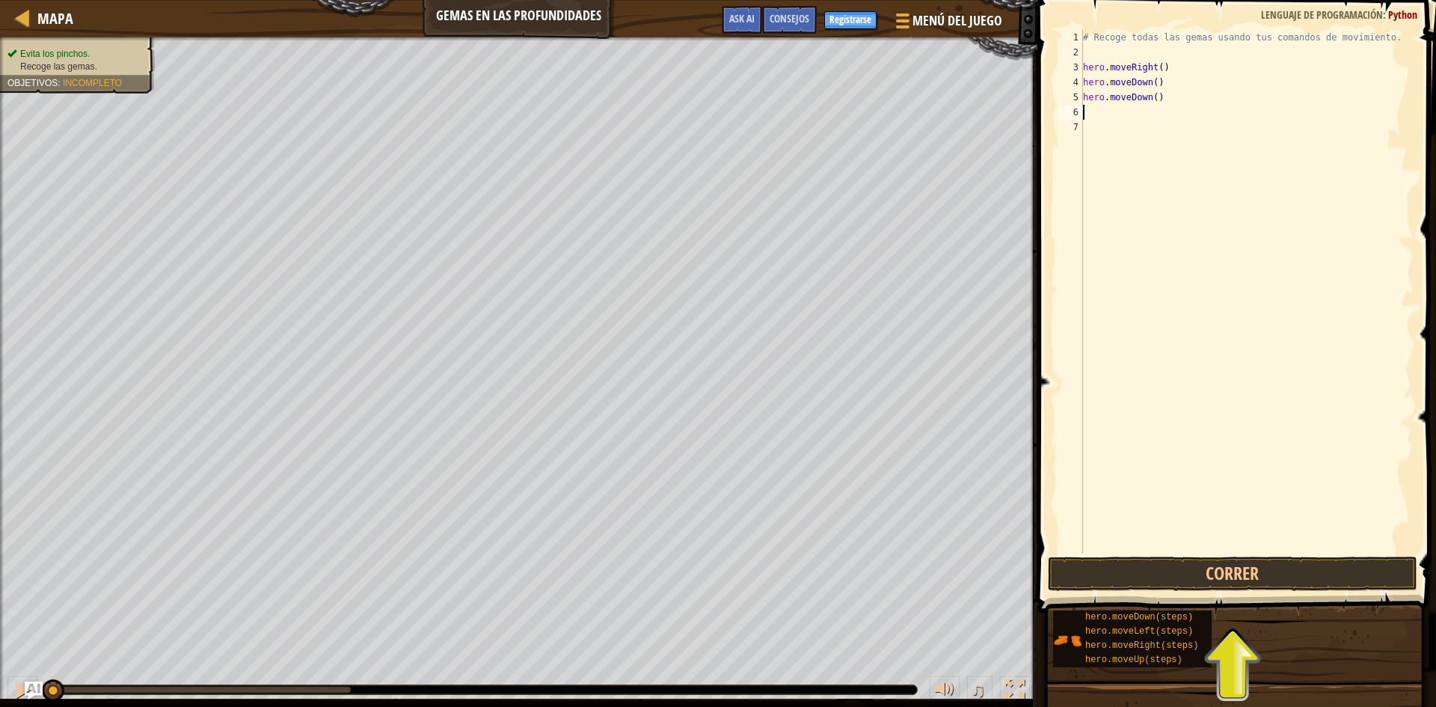
click at [1087, 113] on div "# Recoge todas las gemas usando tus comandos de movimiento. hero . moveRight ( …" at bounding box center [1247, 306] width 334 height 553
click at [1310, 577] on button "Correr" at bounding box center [1232, 573] width 369 height 34
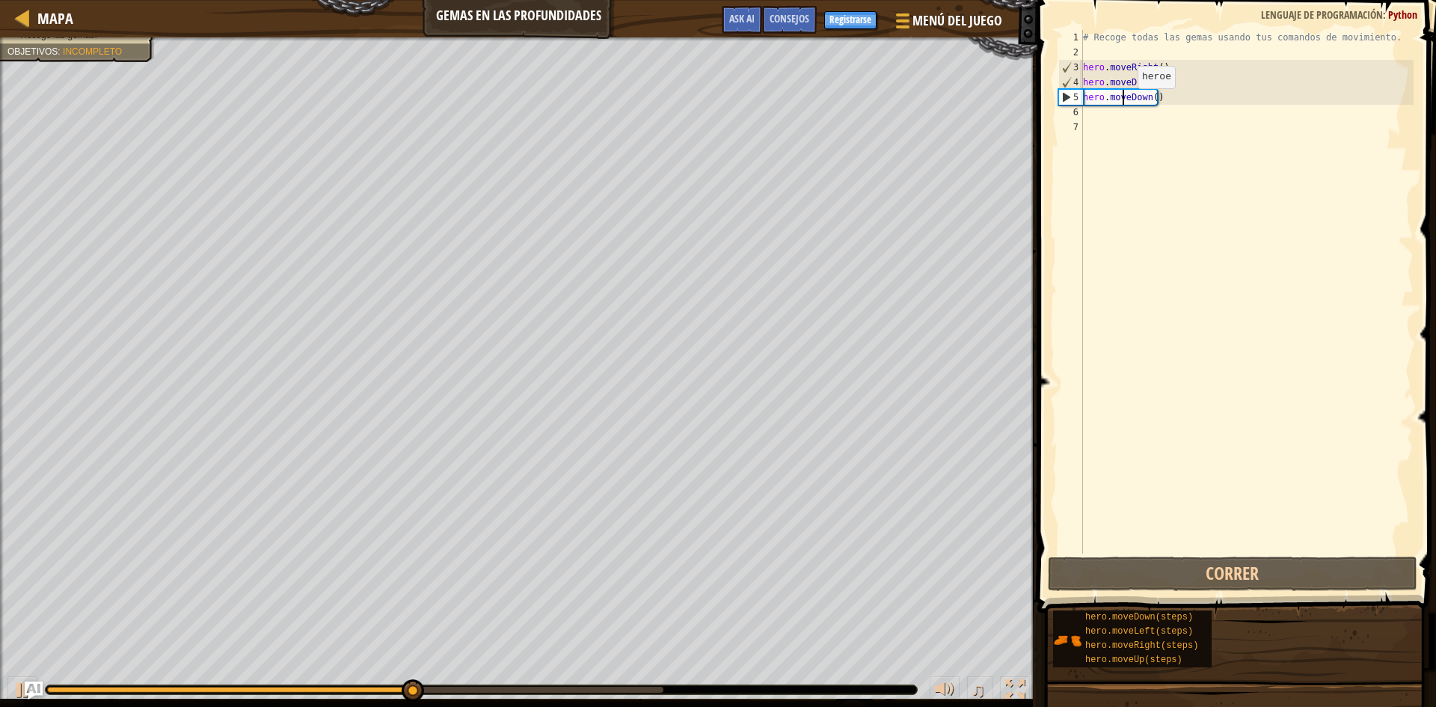
click at [1125, 103] on div "# Recoge todas las gemas usando tus comandos de movimiento. hero . moveRight ( …" at bounding box center [1247, 306] width 334 height 553
click at [1149, 97] on div "# Recoge todas las gemas usando tus comandos de movimiento. hero . moveRight ( …" at bounding box center [1247, 306] width 334 height 553
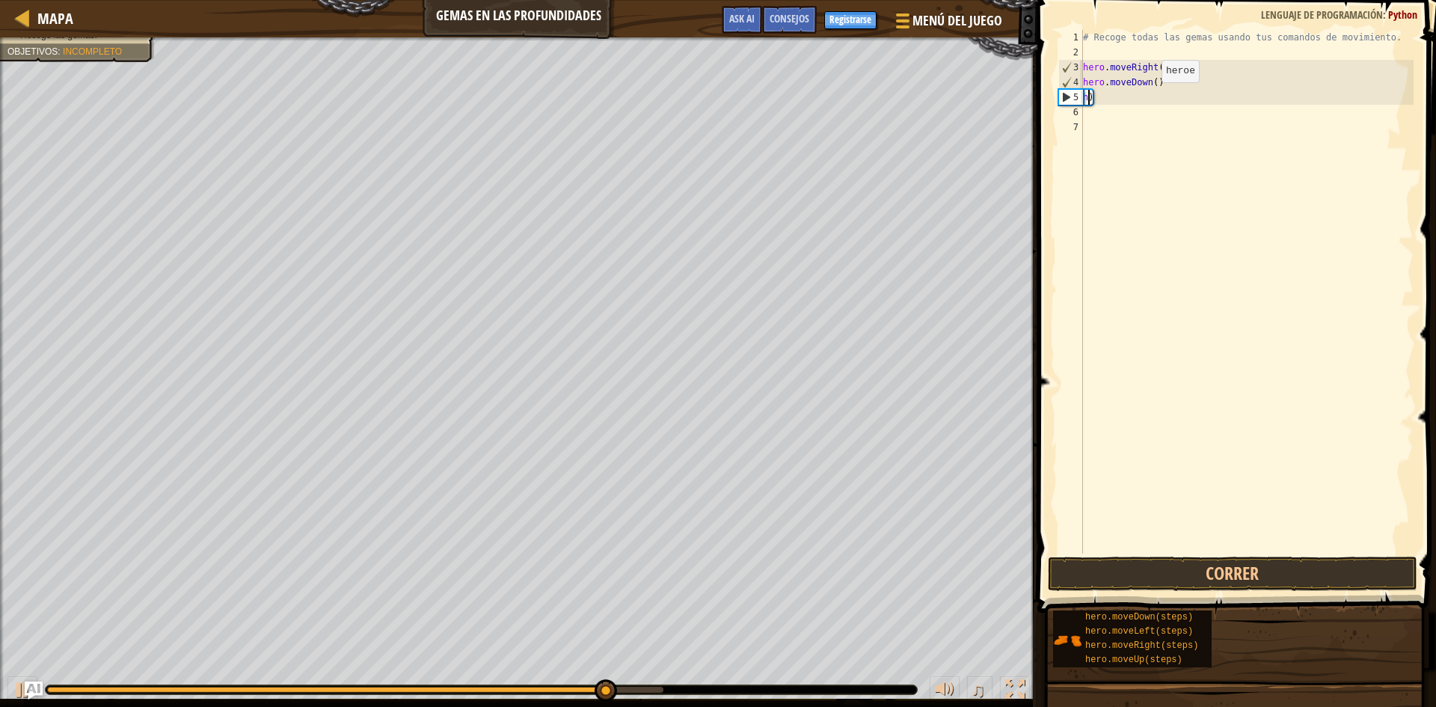
type textarea ")"
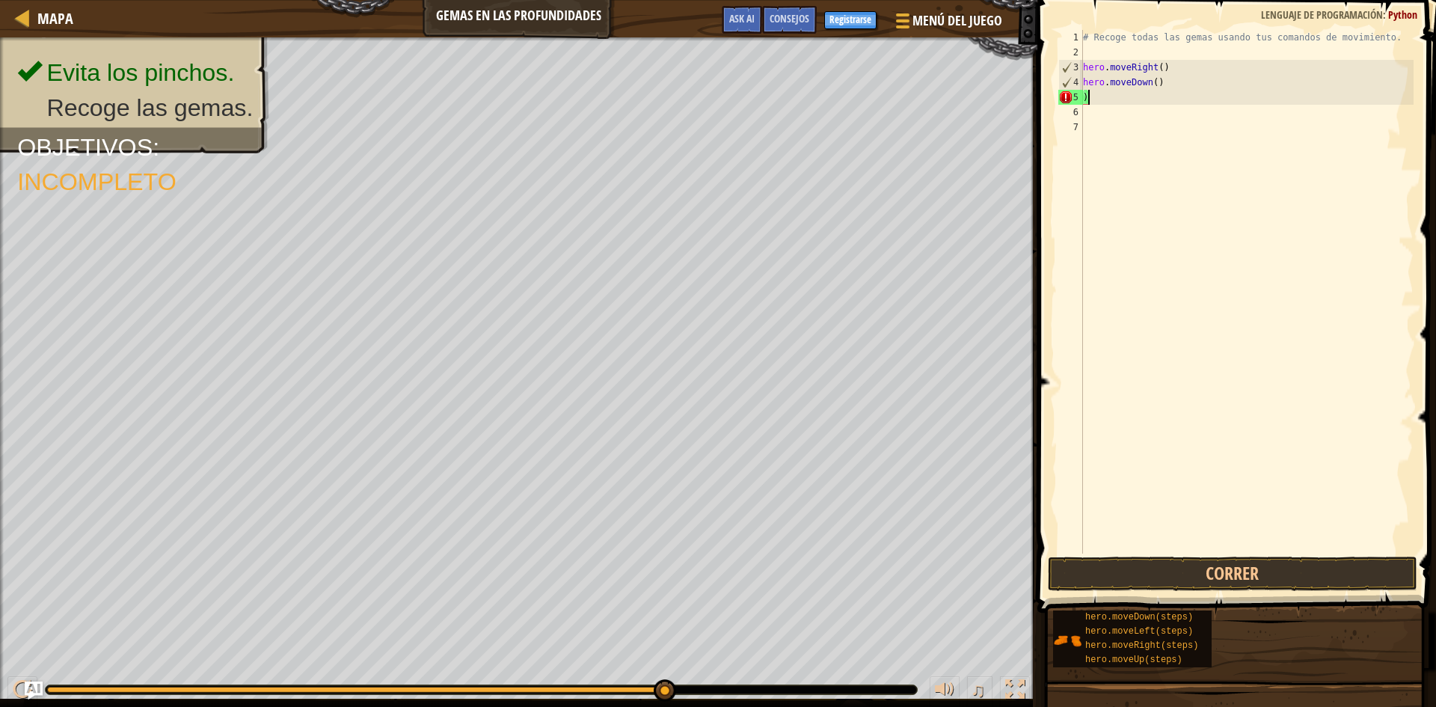
click at [1099, 103] on div "# Recoge todas las gemas usando tus comandos de movimiento. hero . moveRight ( …" at bounding box center [1247, 306] width 334 height 553
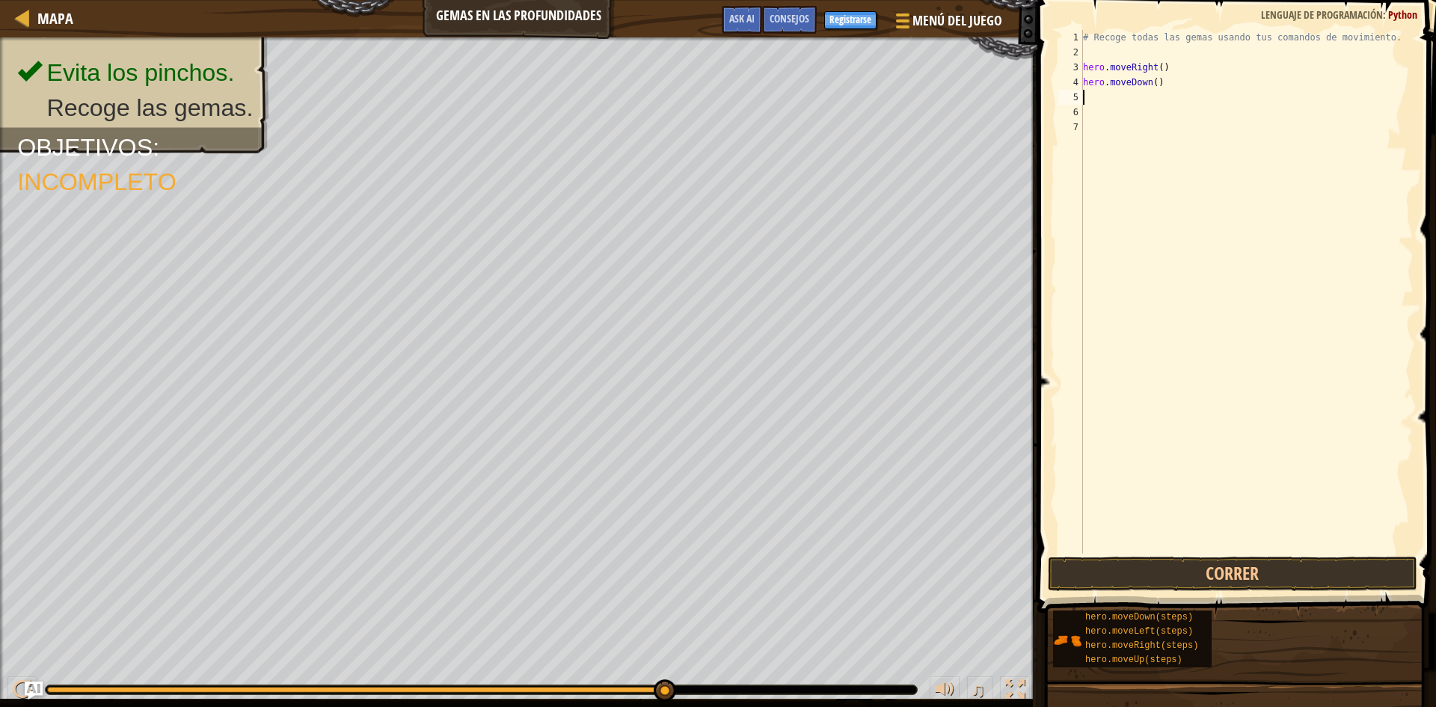
type textarea "h"
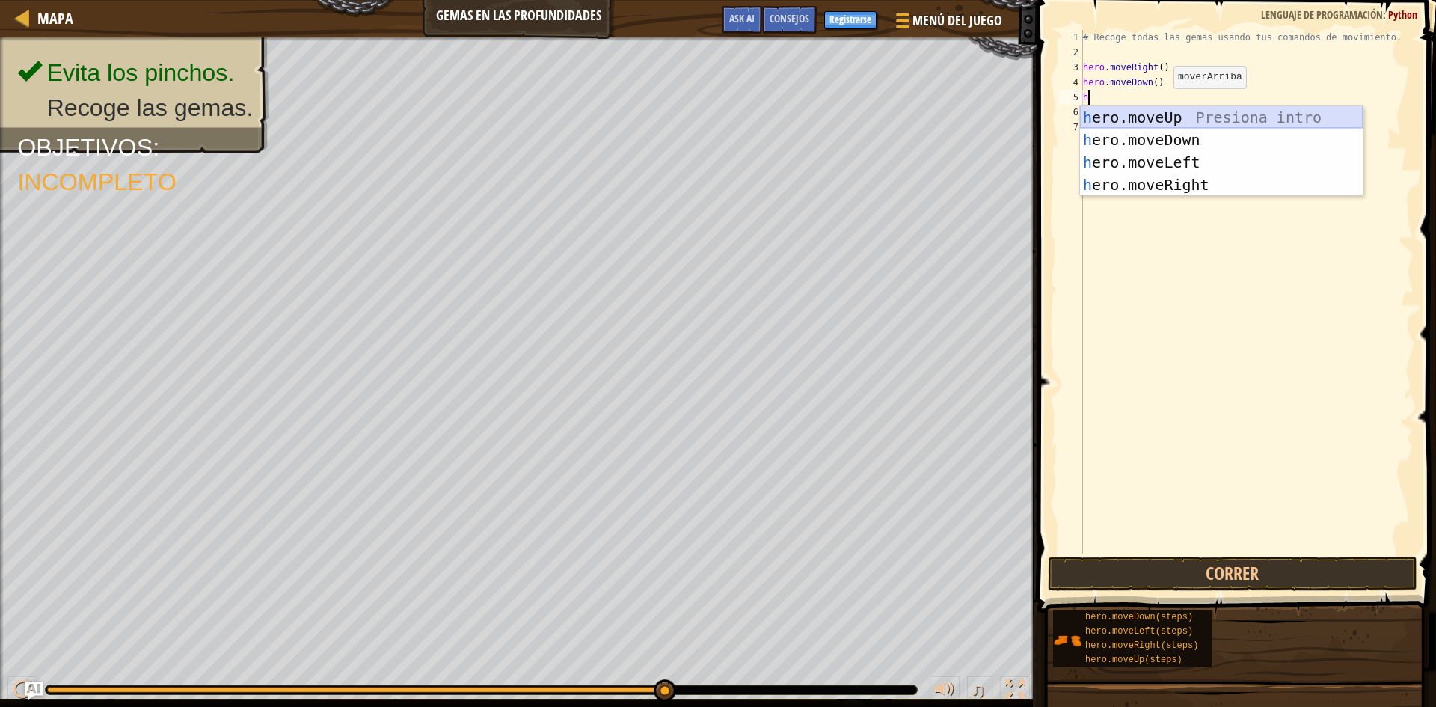
click at [1161, 120] on div "h ero.moveUp Presiona intro h ero.moveDown Presiona intro h ero.moveLeft Presio…" at bounding box center [1221, 173] width 283 height 135
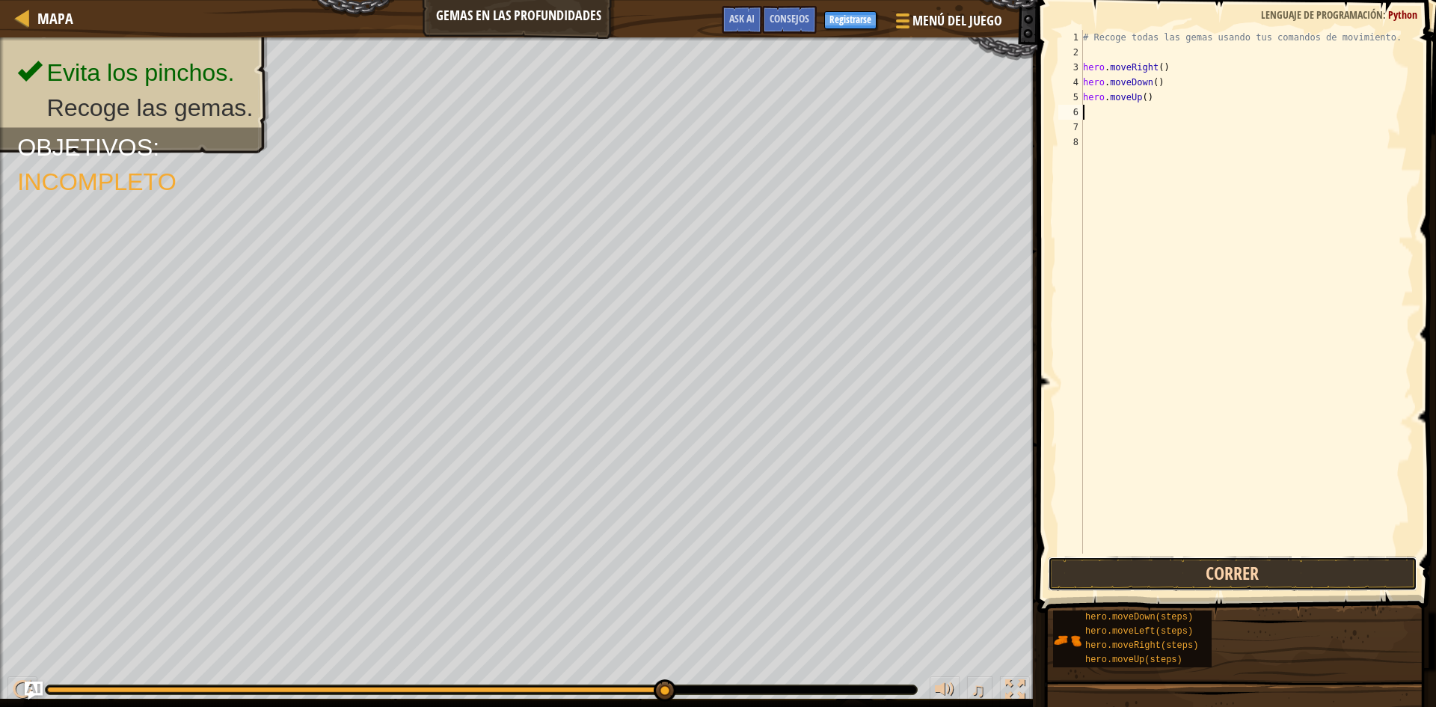
click at [1140, 568] on button "Correr" at bounding box center [1232, 573] width 369 height 34
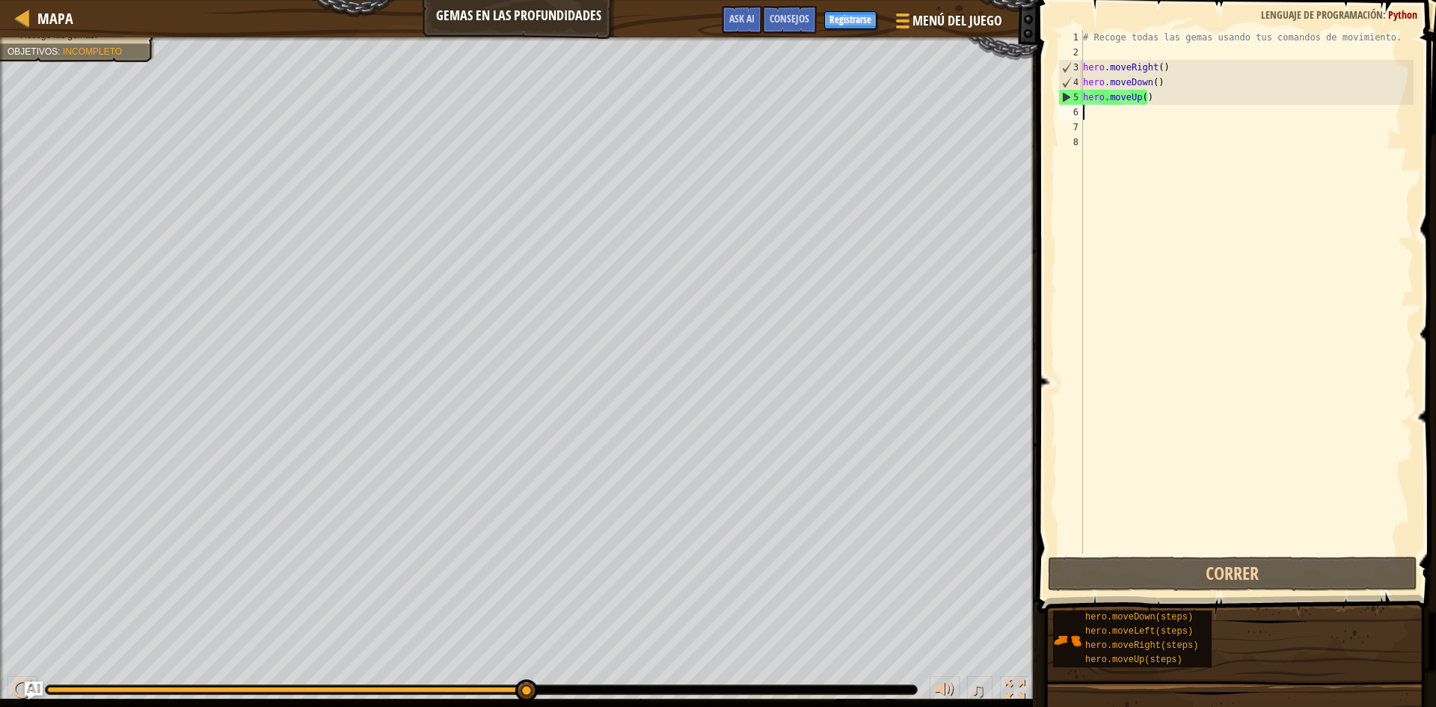
click at [1109, 121] on div "# Recoge todas las gemas usando tus comandos de movimiento. hero . moveRight ( …" at bounding box center [1247, 306] width 334 height 553
click at [1084, 115] on div "# Recoge todas las gemas usando tus comandos de movimiento. hero . moveRight ( …" at bounding box center [1247, 306] width 334 height 553
click at [1065, 95] on div "5" at bounding box center [1071, 97] width 24 height 15
type textarea "hero.moveUp()"
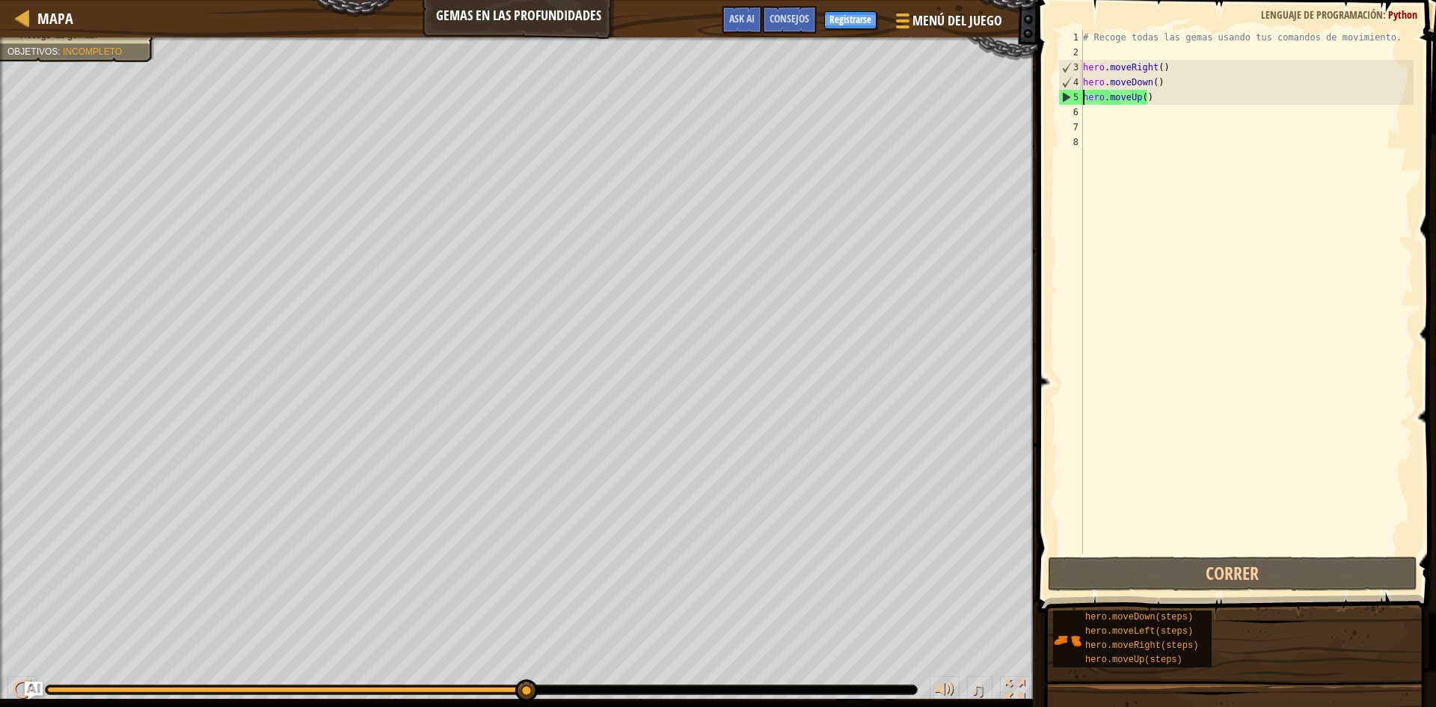
click at [1066, 96] on div "5" at bounding box center [1071, 97] width 24 height 15
type textarea "hero.moveUp()"
click at [1168, 245] on div "# Recoge todas las gemas usando tus comandos de movimiento. hero . moveRight ( …" at bounding box center [1247, 306] width 334 height 553
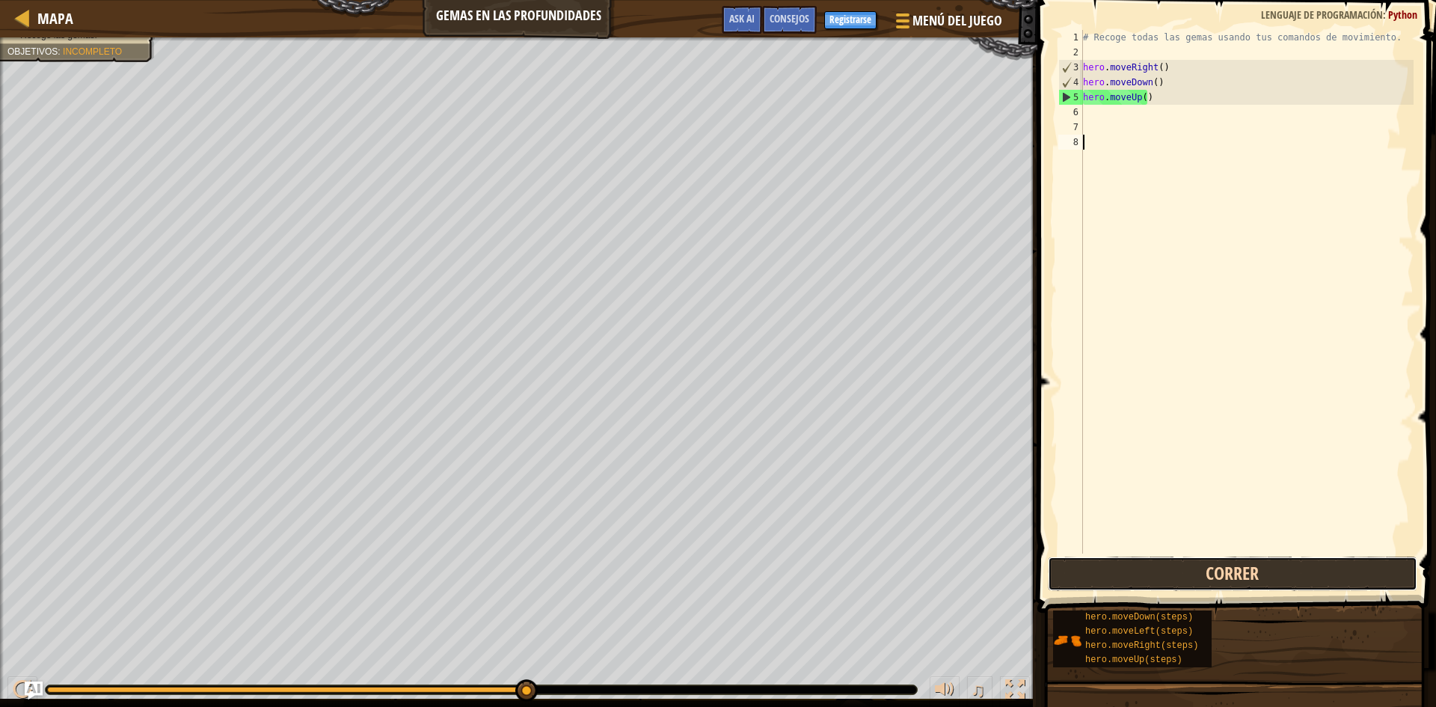
click at [1215, 569] on button "Correr" at bounding box center [1232, 573] width 369 height 34
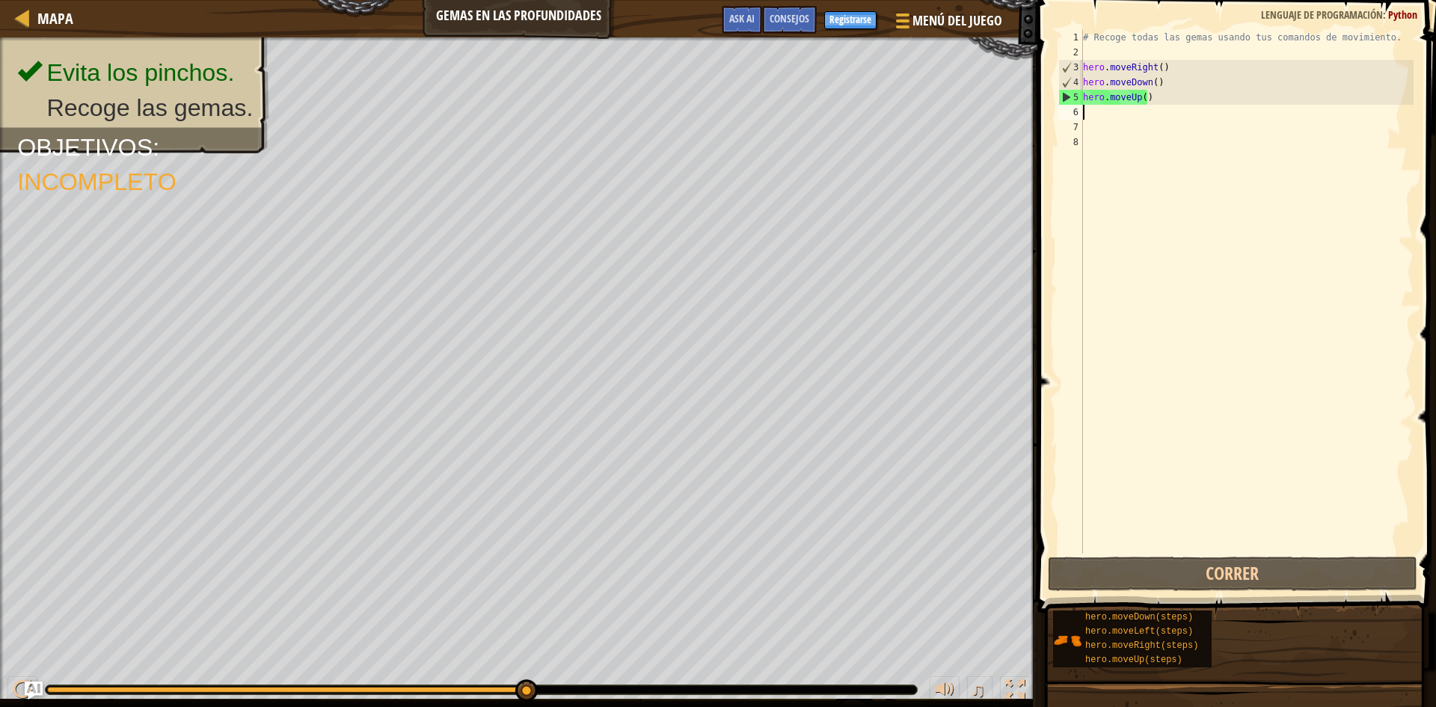
click at [1085, 116] on div "# Recoge todas las gemas usando tus comandos de movimiento. hero . moveRight ( …" at bounding box center [1247, 306] width 334 height 553
type textarea "h"
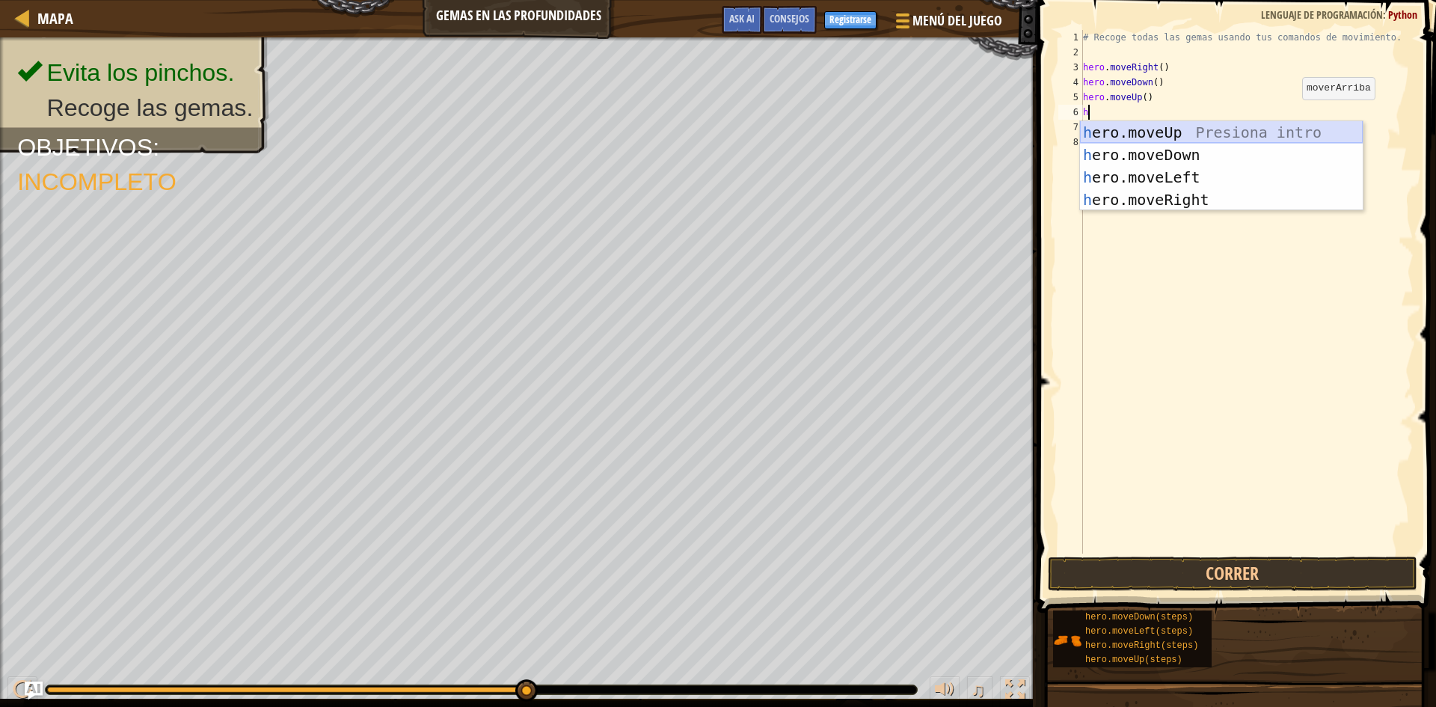
click at [1180, 123] on div "h ero.moveUp Presiona intro h ero.moveDown Presiona intro h ero.moveLeft Presio…" at bounding box center [1221, 188] width 283 height 135
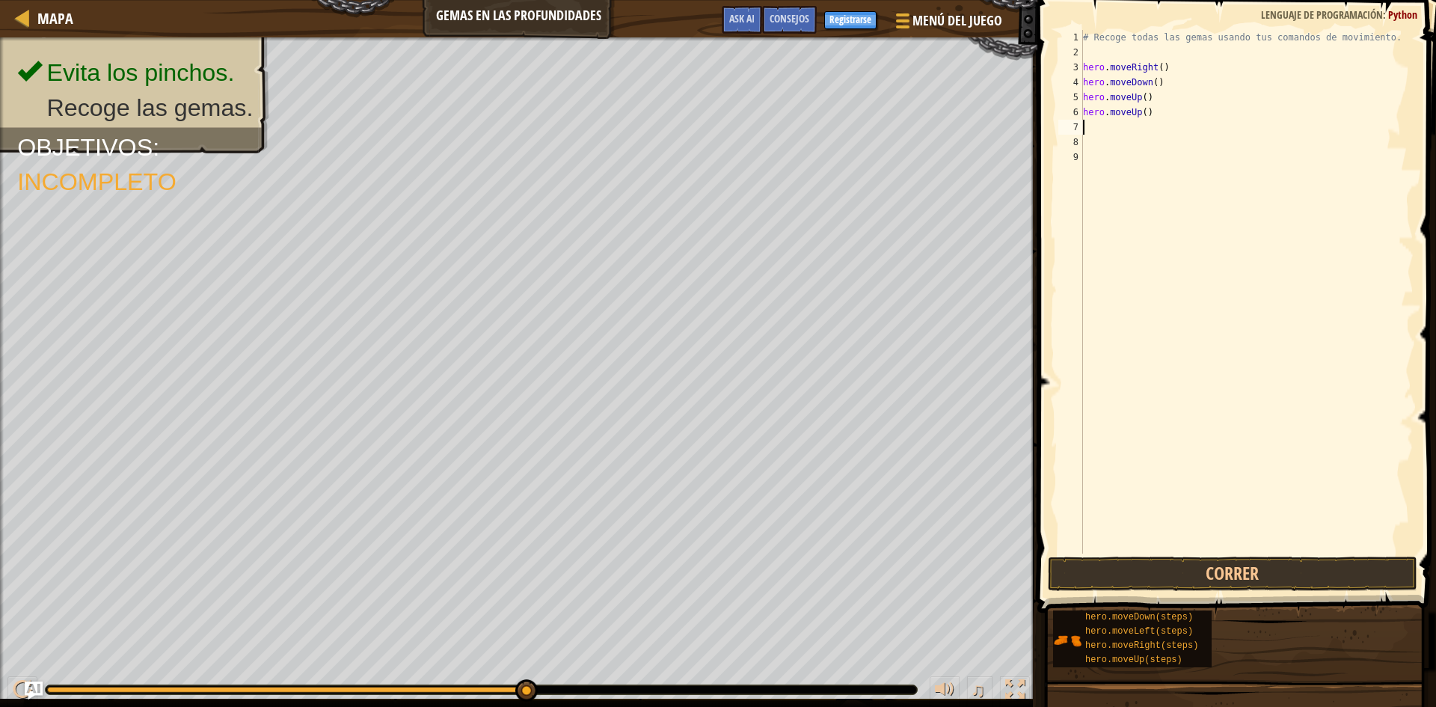
type textarea "h"
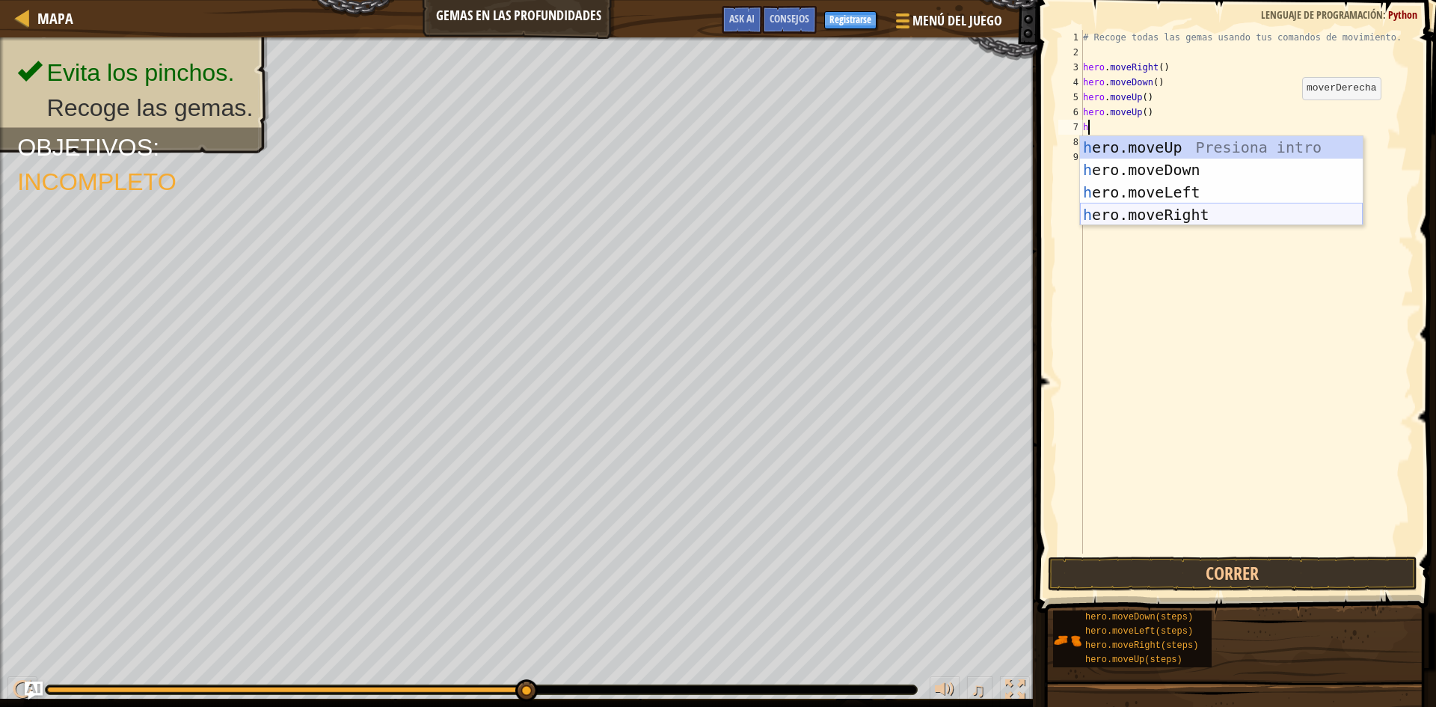
click at [1132, 215] on div "h ero.moveUp Presiona intro h ero.moveDown Presiona intro h ero.moveLeft Presio…" at bounding box center [1221, 203] width 283 height 135
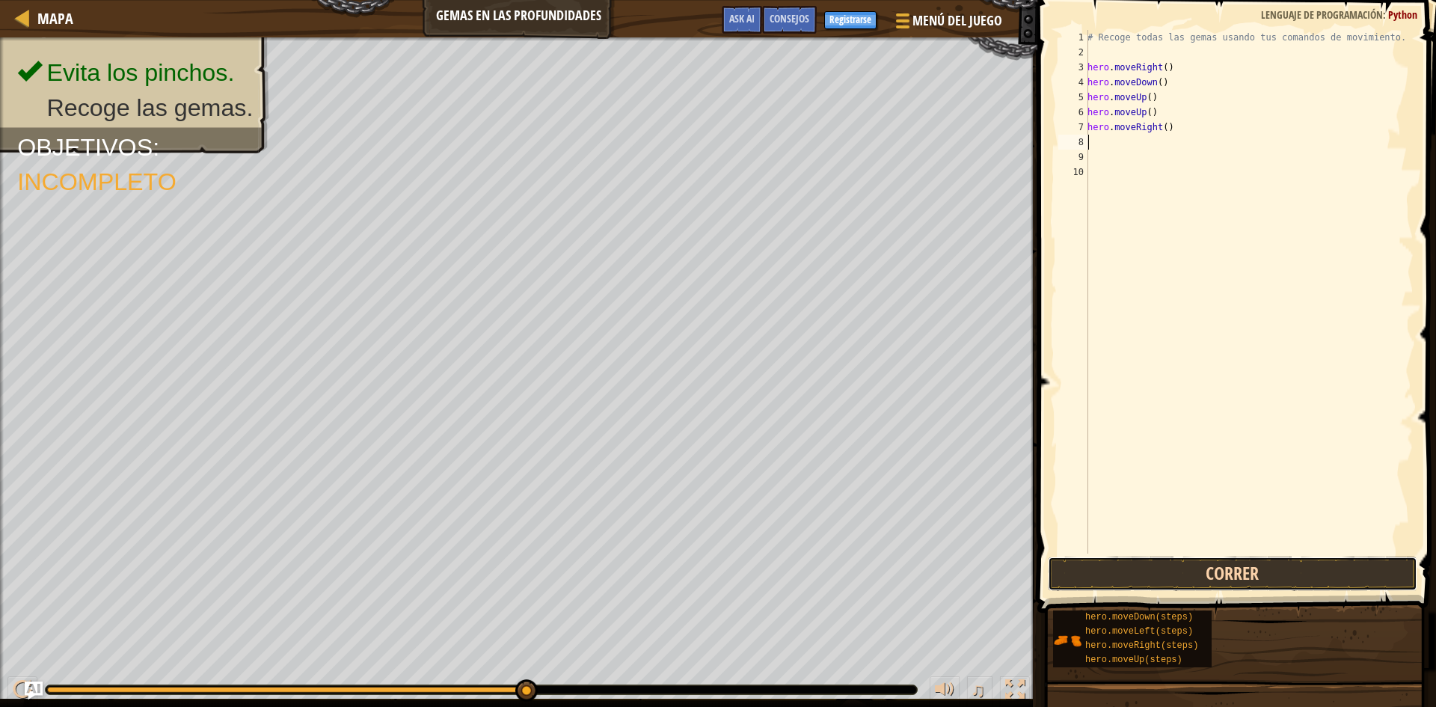
click at [1195, 577] on button "Correr" at bounding box center [1232, 573] width 369 height 34
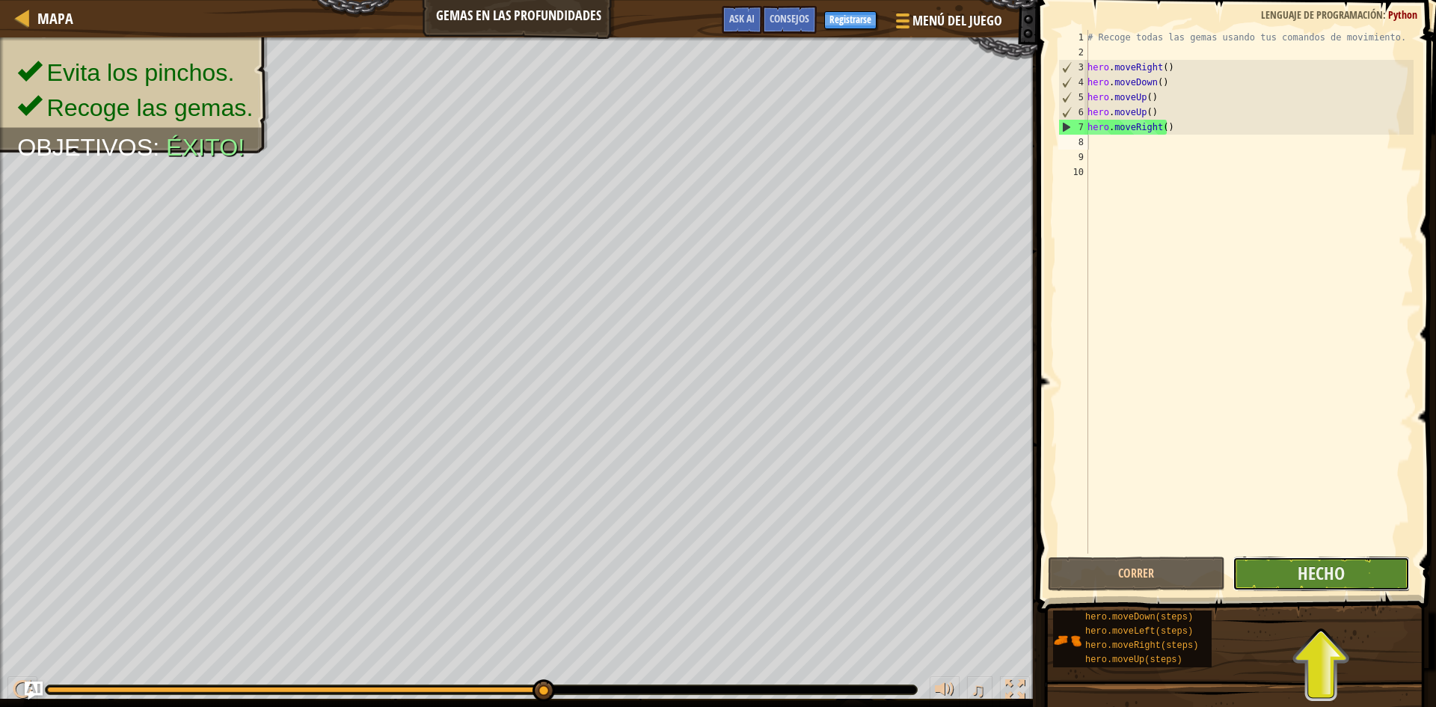
click at [1297, 570] on button "Hecho" at bounding box center [1320, 573] width 177 height 34
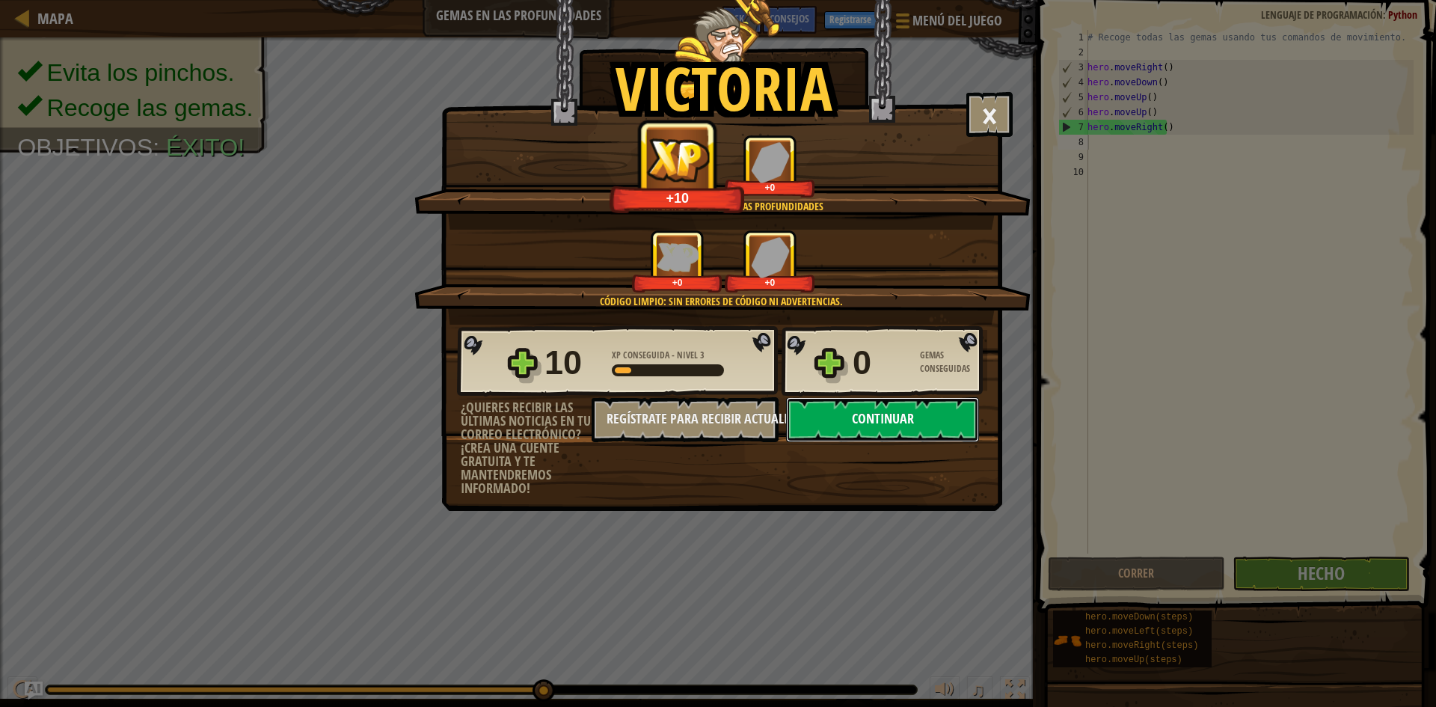
click at [933, 421] on button "Continuar" at bounding box center [882, 419] width 193 height 45
select select "es-ES"
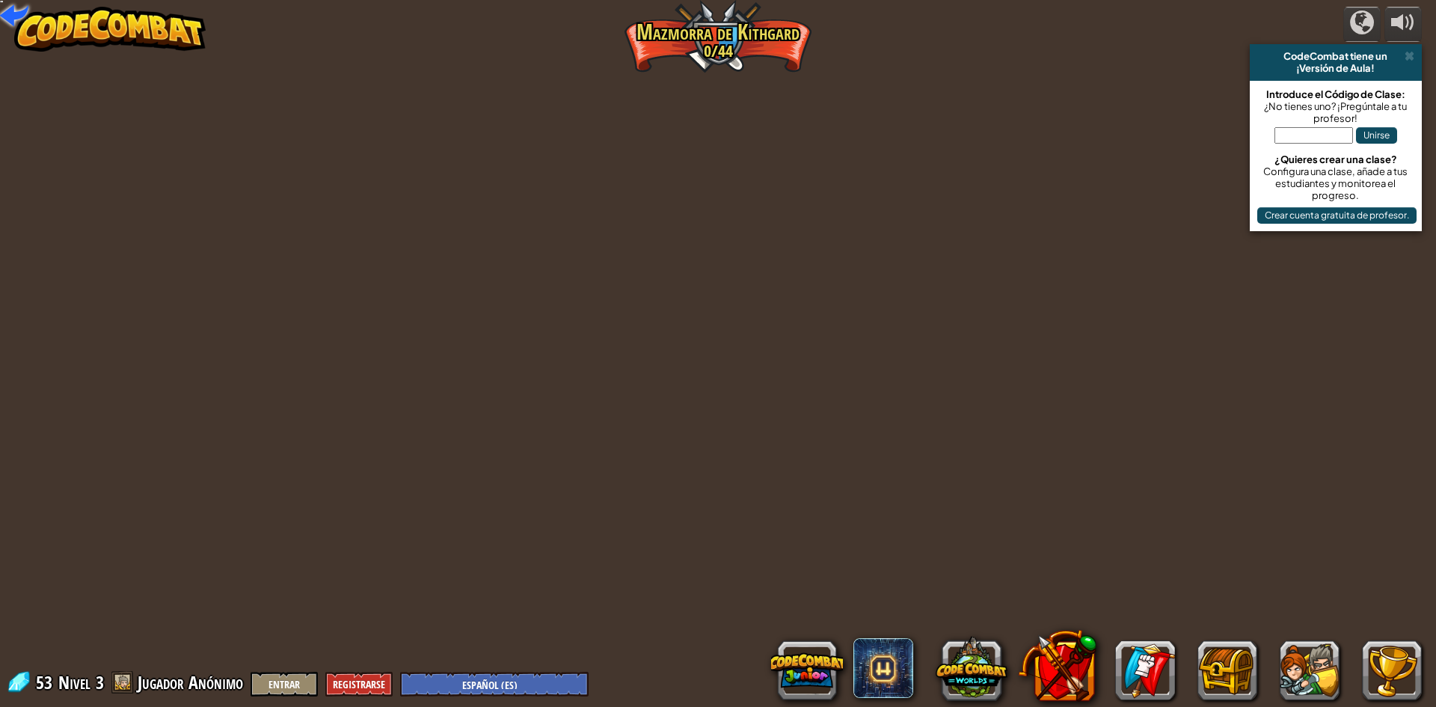
select select "es-ES"
